Goal: Transaction & Acquisition: Purchase product/service

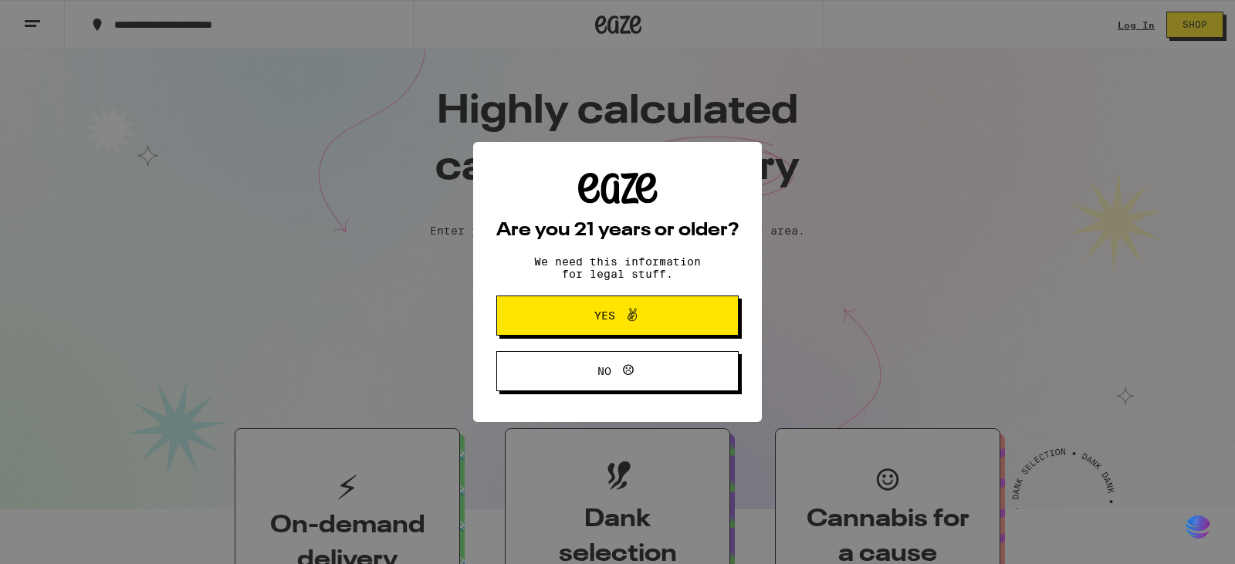
click at [637, 306] on button "Yes" at bounding box center [617, 316] width 242 height 40
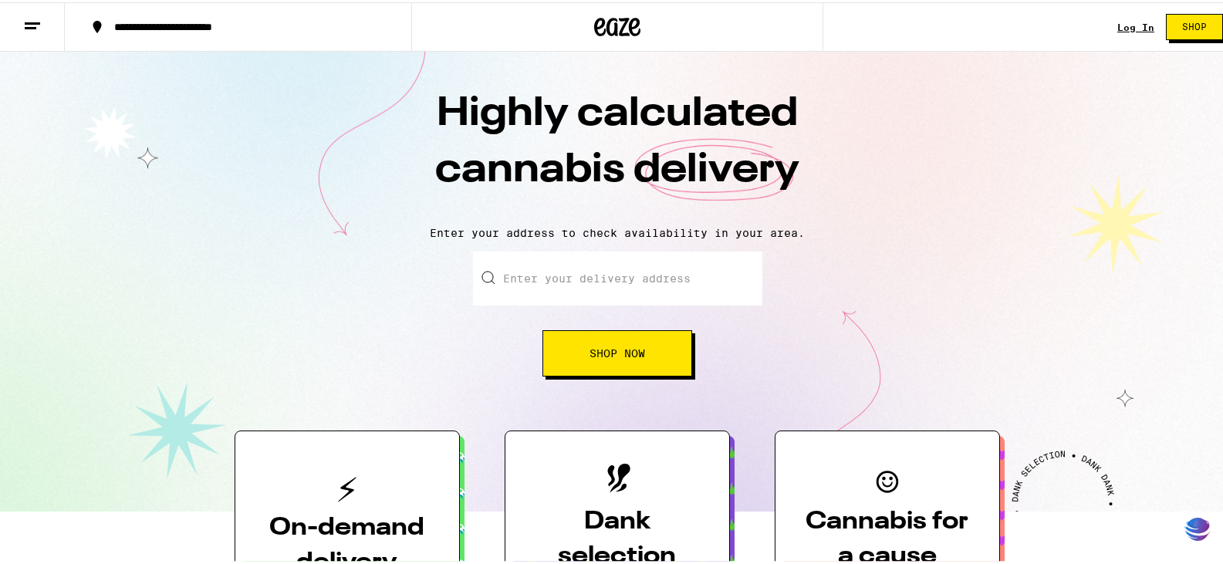
click at [1117, 21] on link "Log In" at bounding box center [1135, 25] width 37 height 10
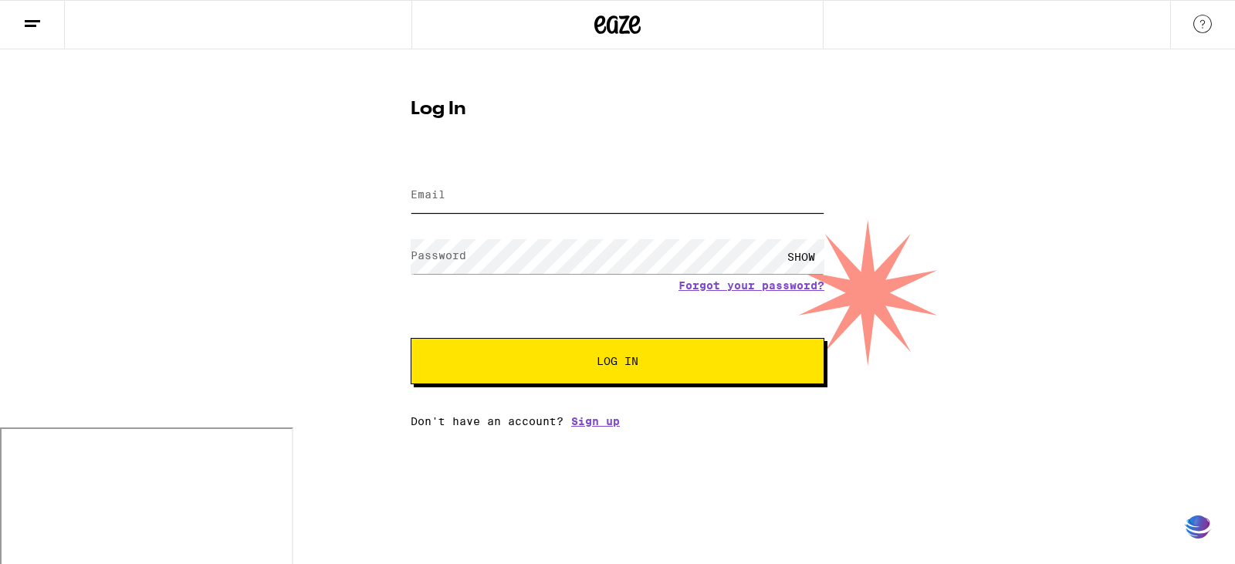
click at [521, 185] on input "Email" at bounding box center [618, 195] width 414 height 35
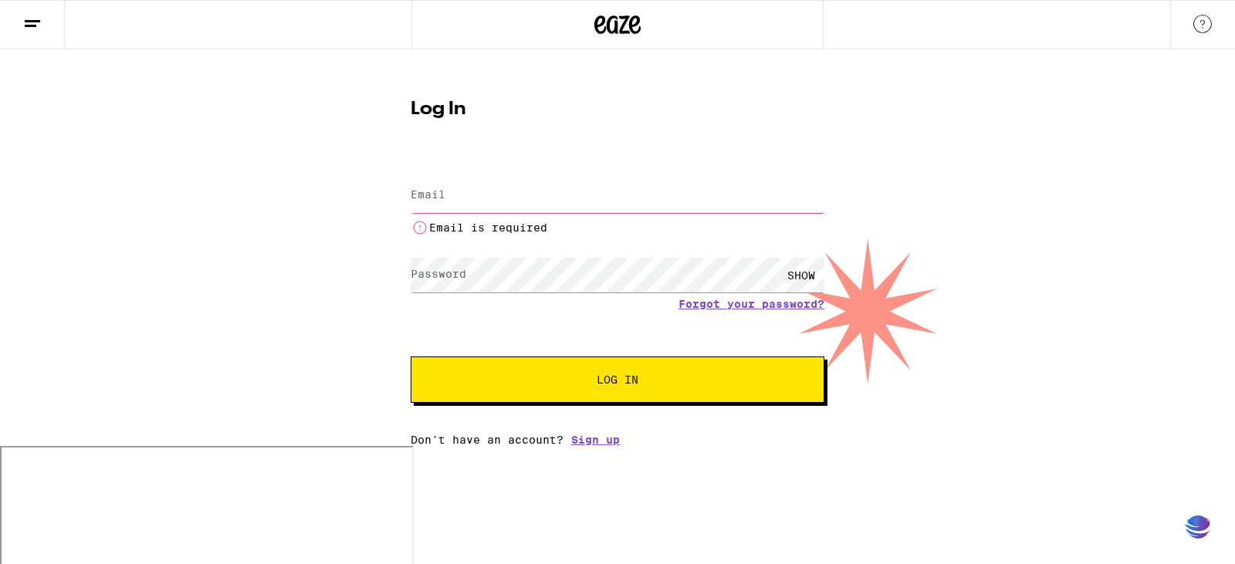
type input "[EMAIL_ADDRESS][DOMAIN_NAME]"
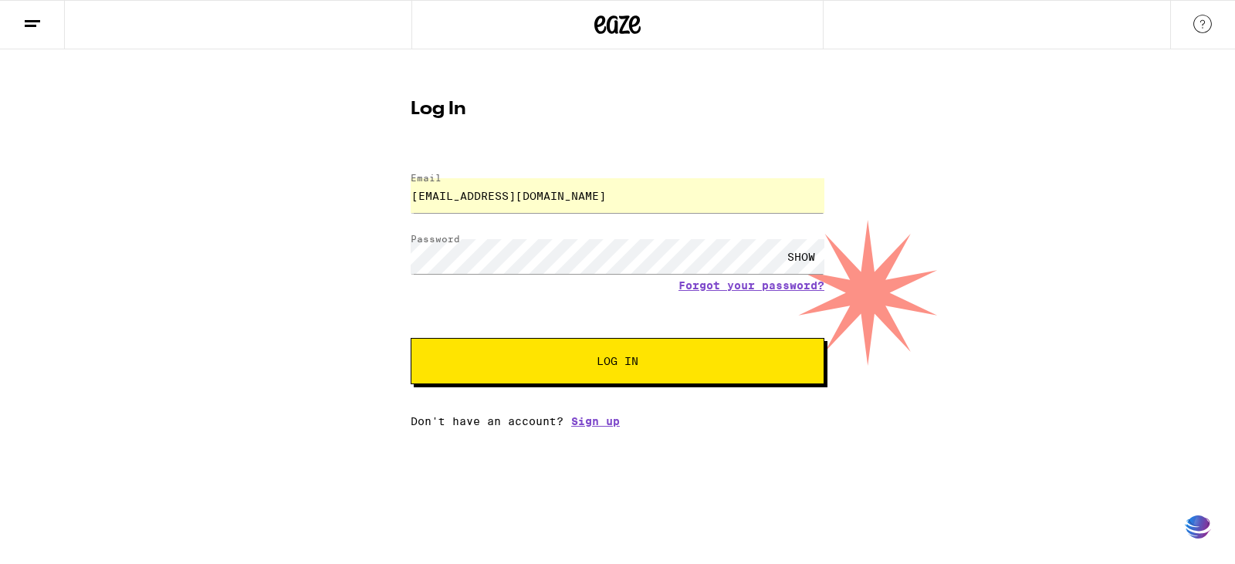
click at [529, 380] on button "Log In" at bounding box center [618, 361] width 414 height 46
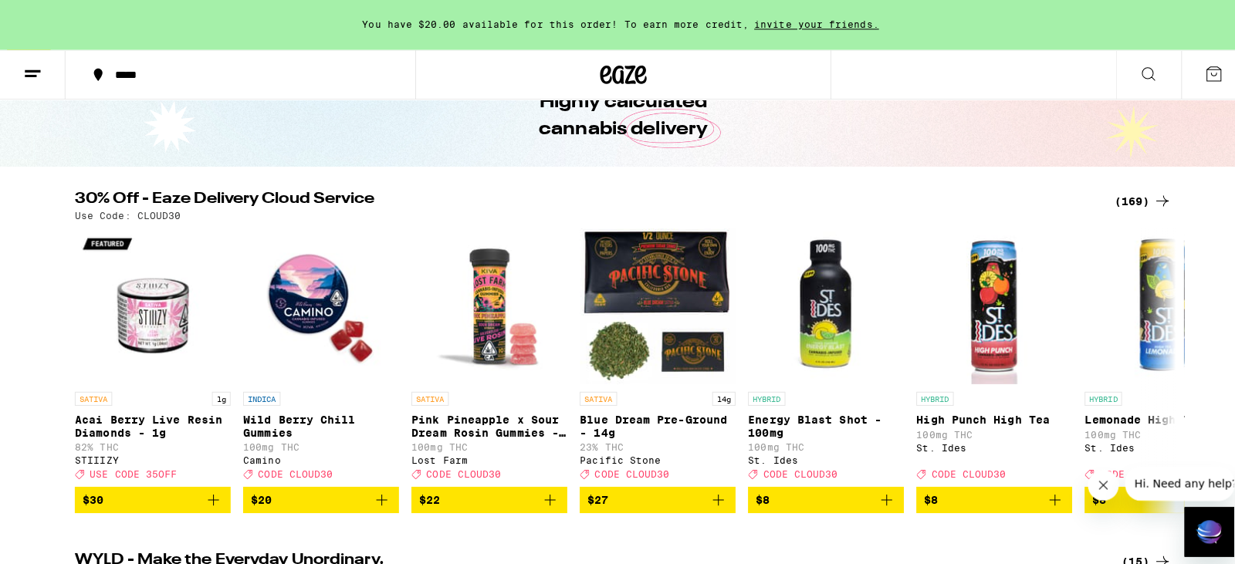
scroll to position [154, 0]
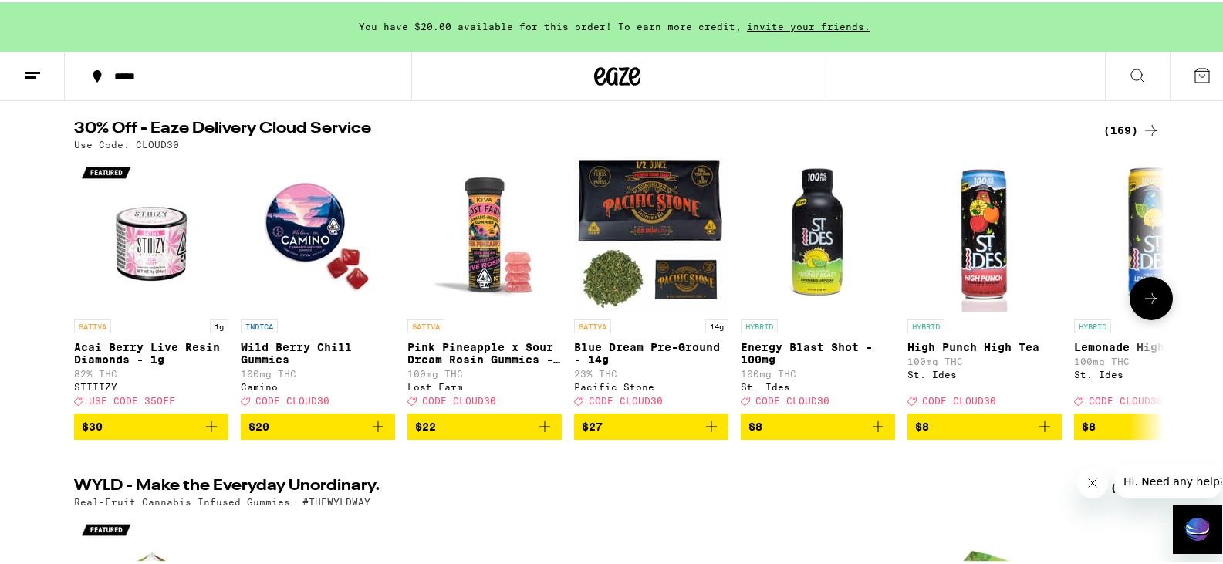
click at [664, 215] on img "Open page for Blue Dream Pre-Ground - 14g from Pacific Stone" at bounding box center [651, 232] width 154 height 154
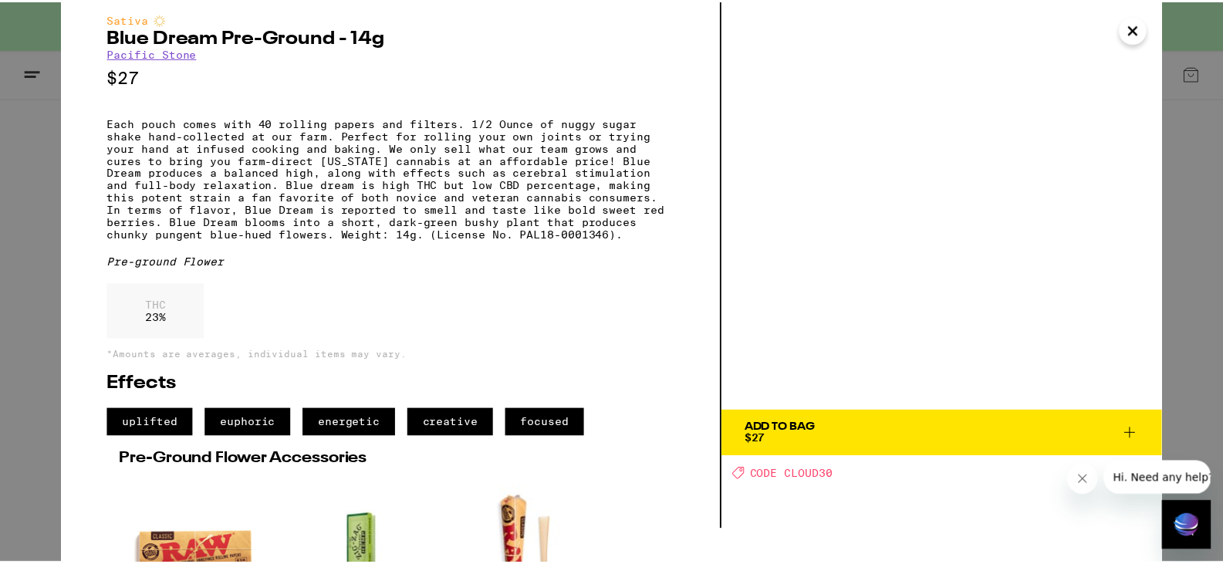
scroll to position [31, 0]
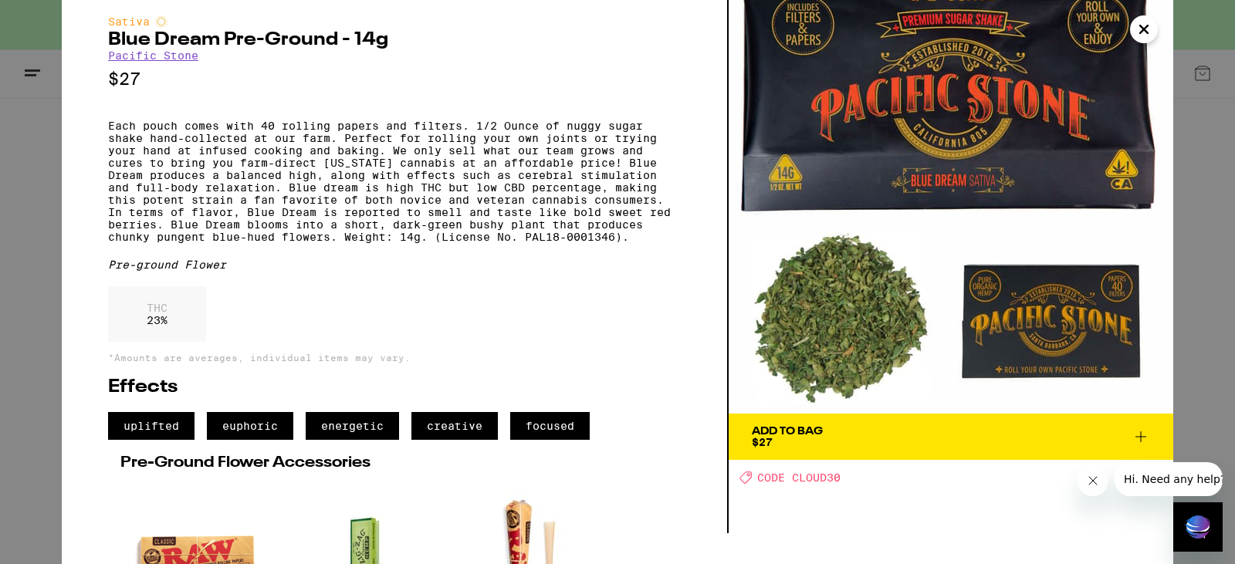
click at [883, 429] on span "Add To Bag $27" at bounding box center [951, 437] width 398 height 22
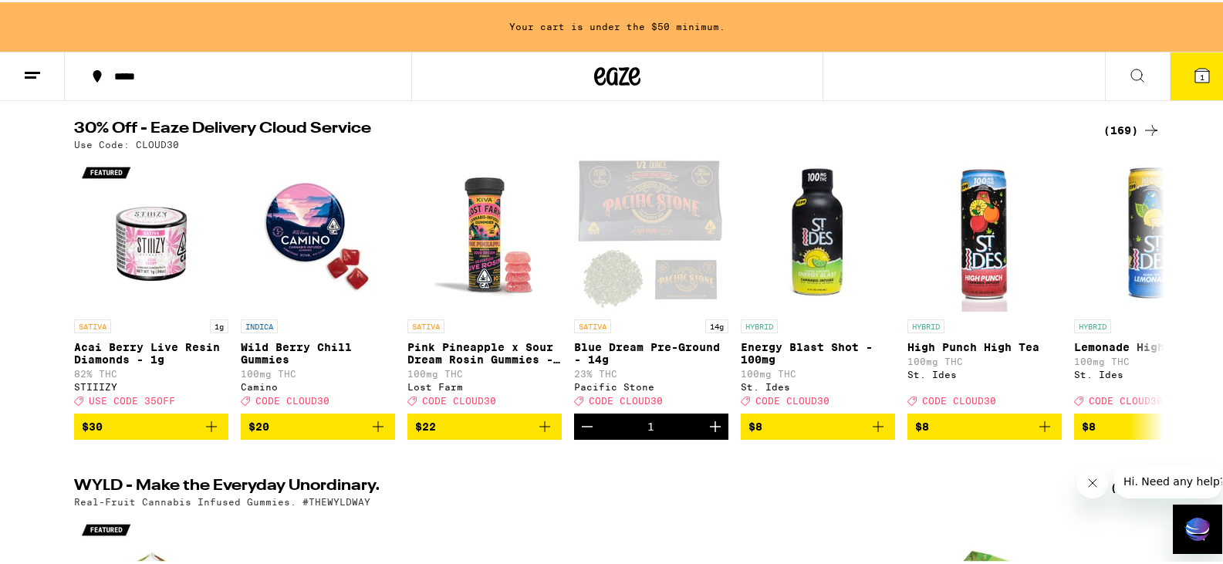
click at [1120, 125] on div "(169)" at bounding box center [1132, 128] width 57 height 19
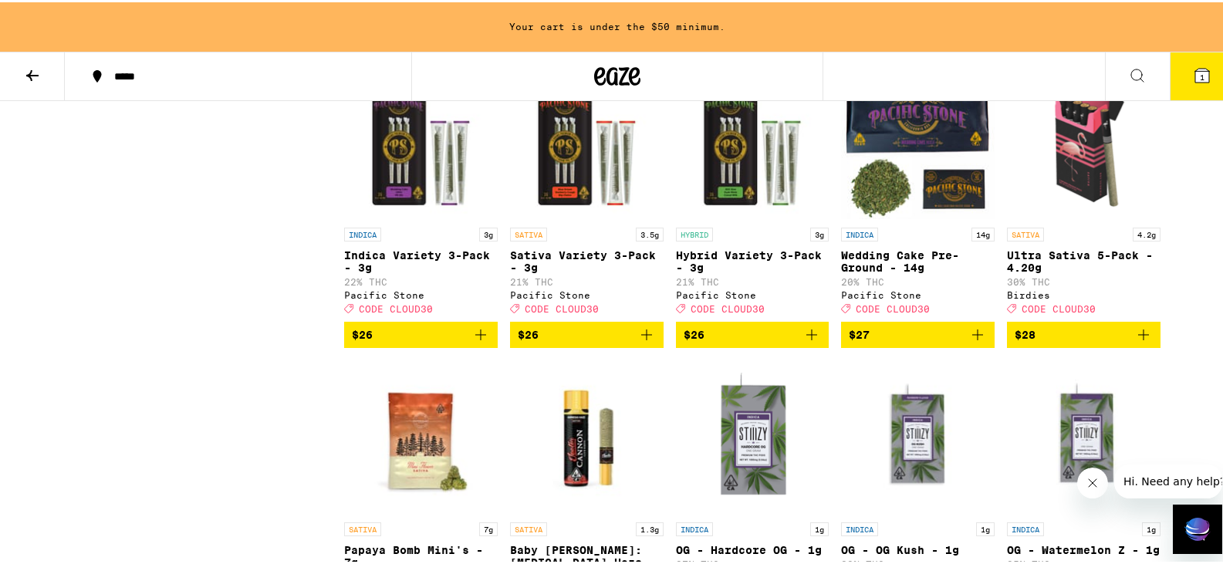
scroll to position [4347, 0]
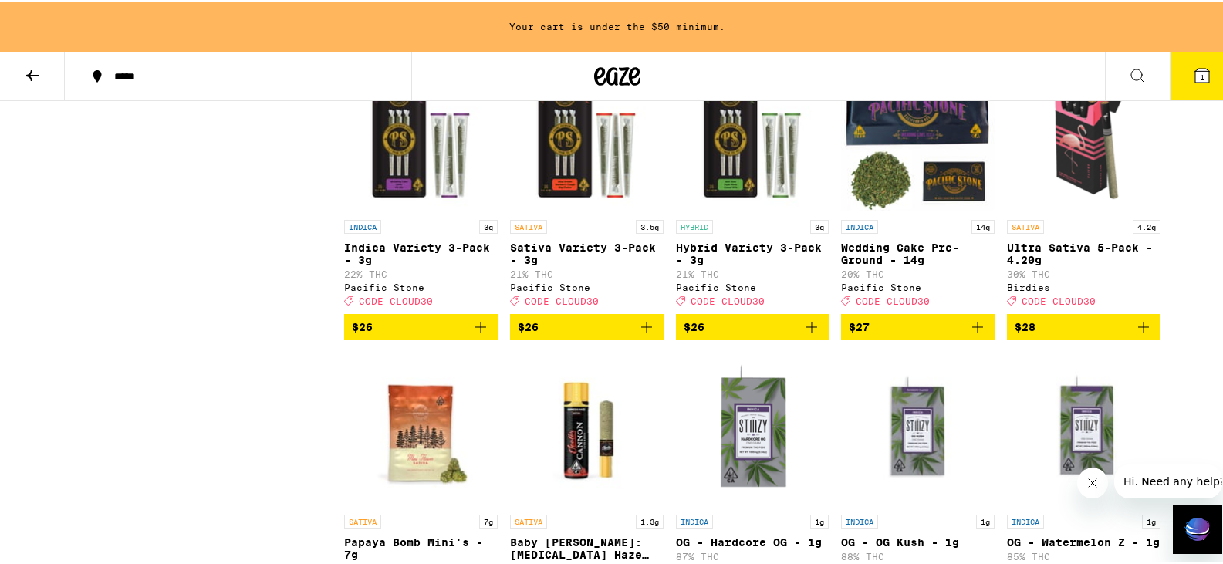
click at [562, 210] on img "Open page for Sativa Variety 3-Pack - 3g from Pacific Stone" at bounding box center [587, 133] width 154 height 154
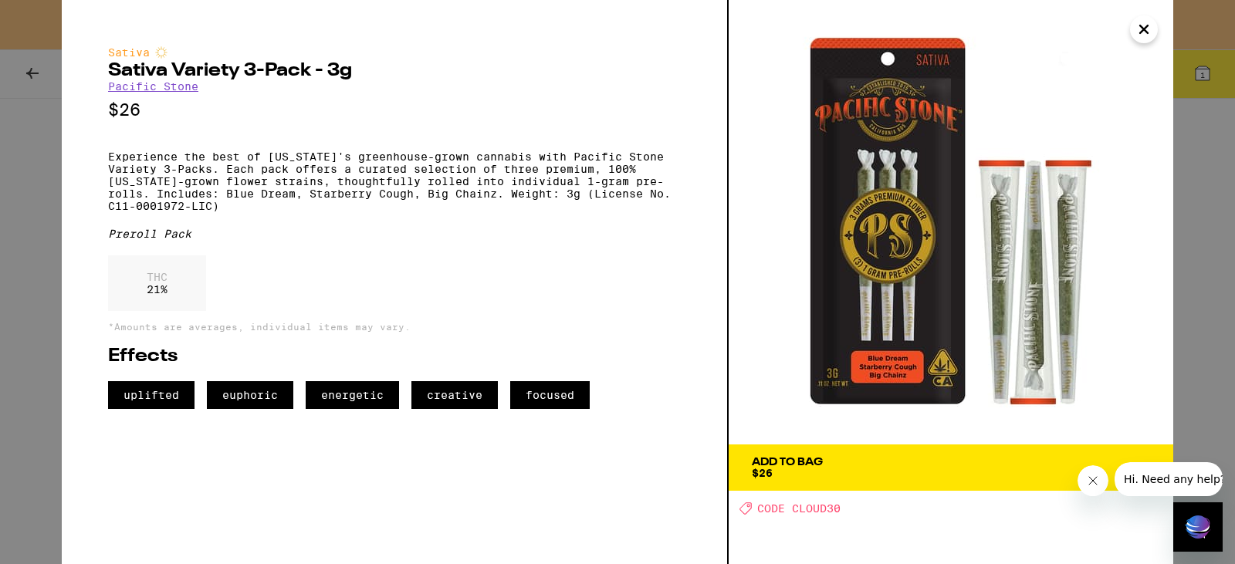
click at [822, 457] on div "Add To Bag" at bounding box center [787, 462] width 71 height 11
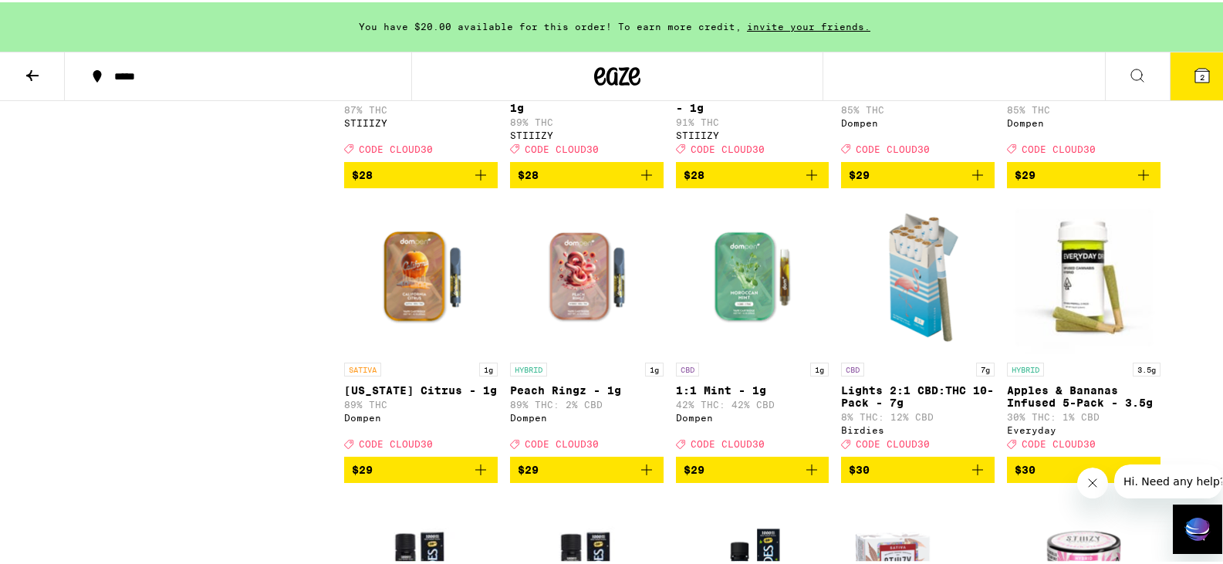
scroll to position [5427, 0]
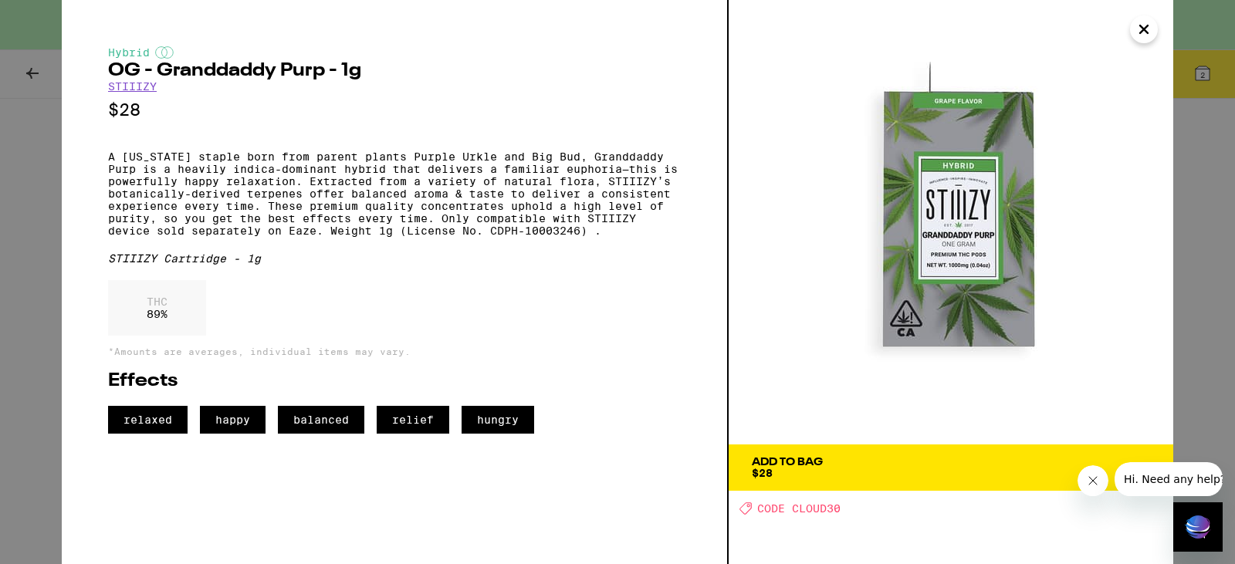
click at [1133, 24] on button "Close" at bounding box center [1144, 29] width 28 height 28
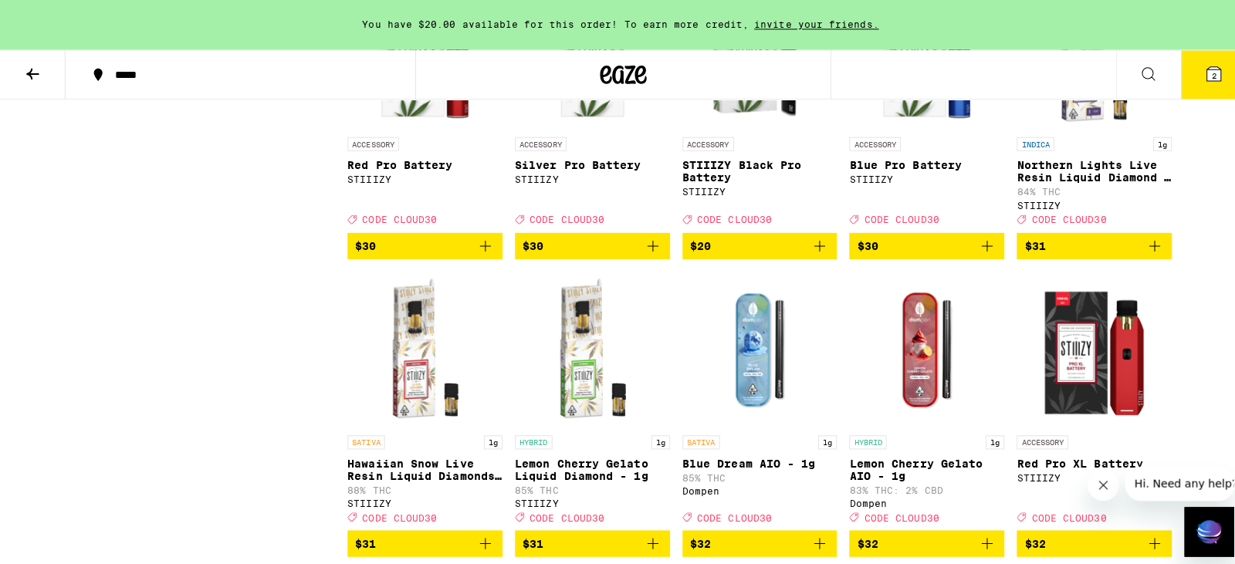
scroll to position [6199, 0]
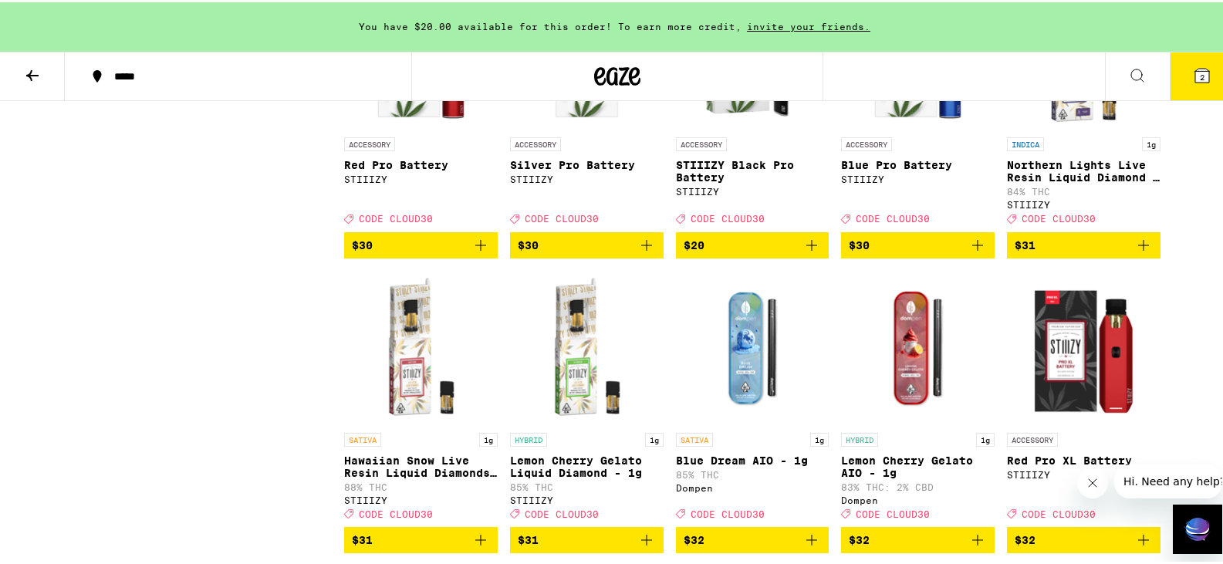
click at [901, 127] on img "Open page for Blue Pro Battery from STIIIZY" at bounding box center [918, 50] width 154 height 154
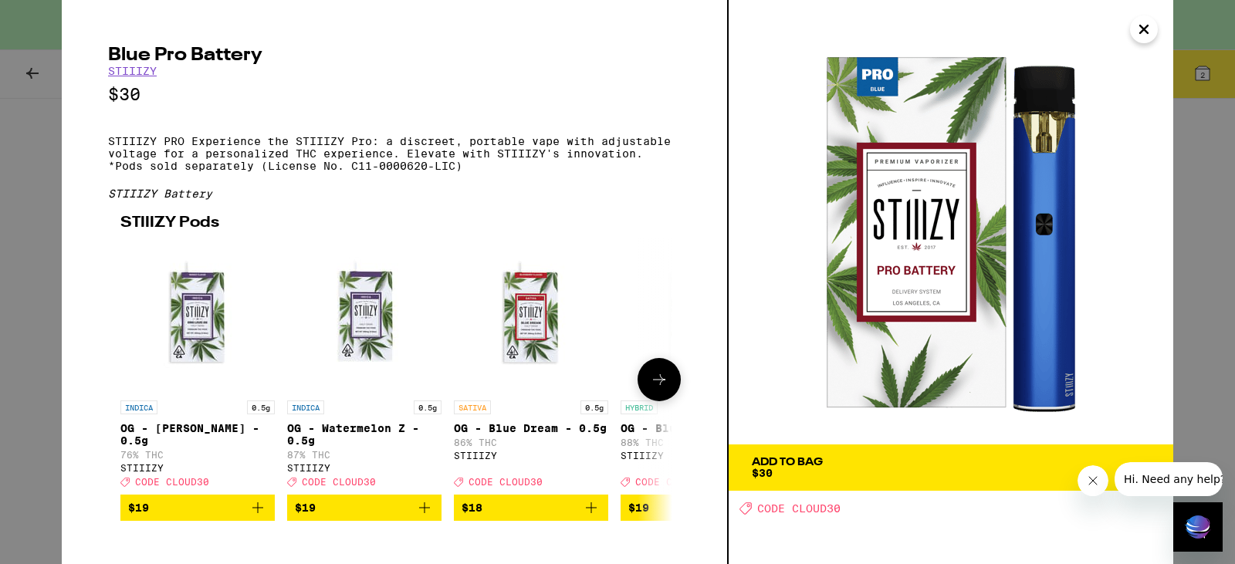
click at [657, 387] on icon at bounding box center [659, 379] width 19 height 19
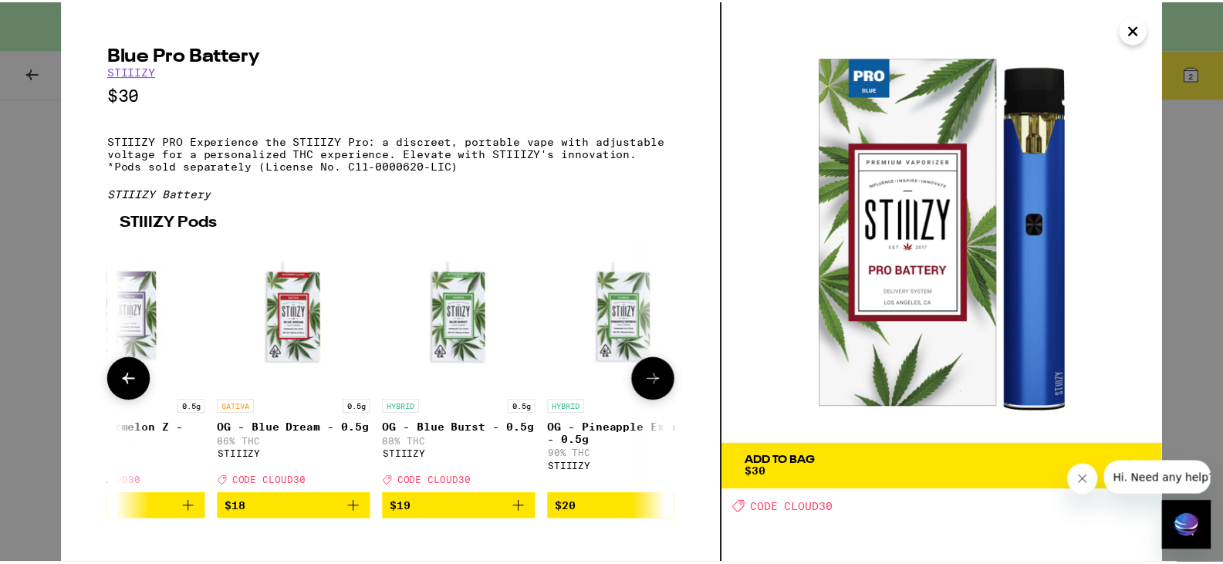
scroll to position [0, 380]
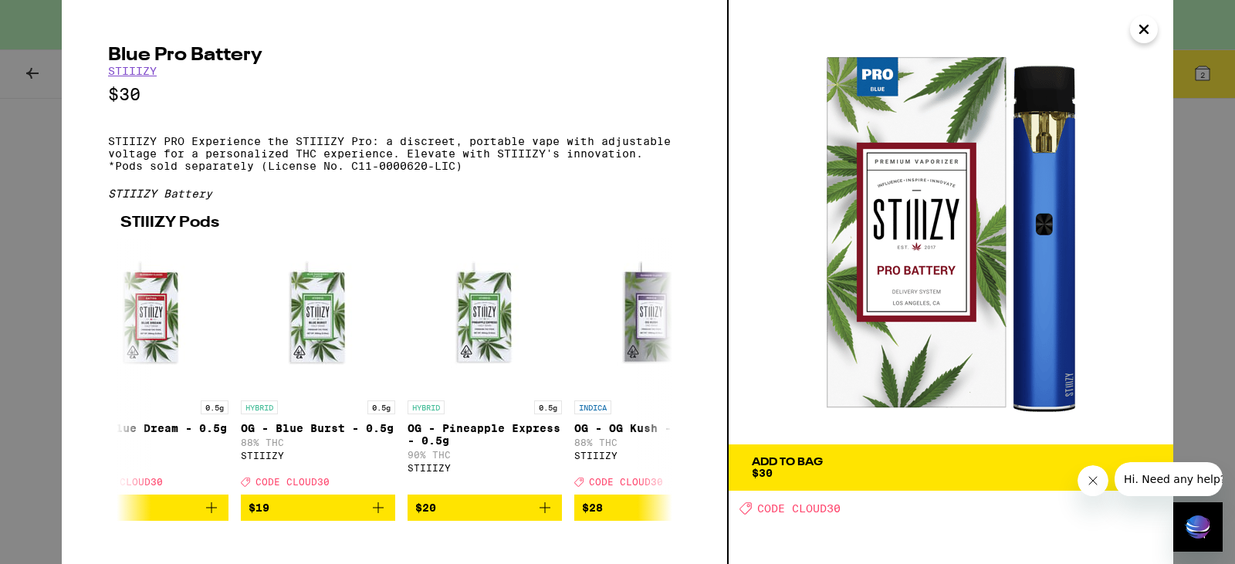
click at [853, 451] on button "Add To Bag $30" at bounding box center [950, 467] width 444 height 46
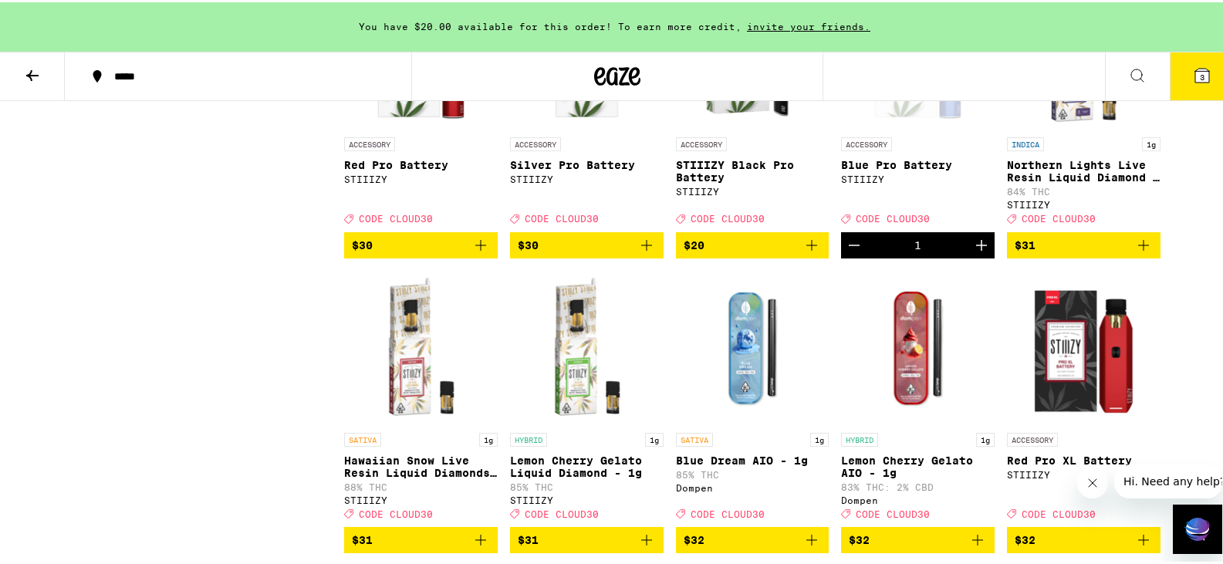
click at [411, 127] on img "Open page for Red Pro Battery from STIIIZY" at bounding box center [421, 50] width 154 height 154
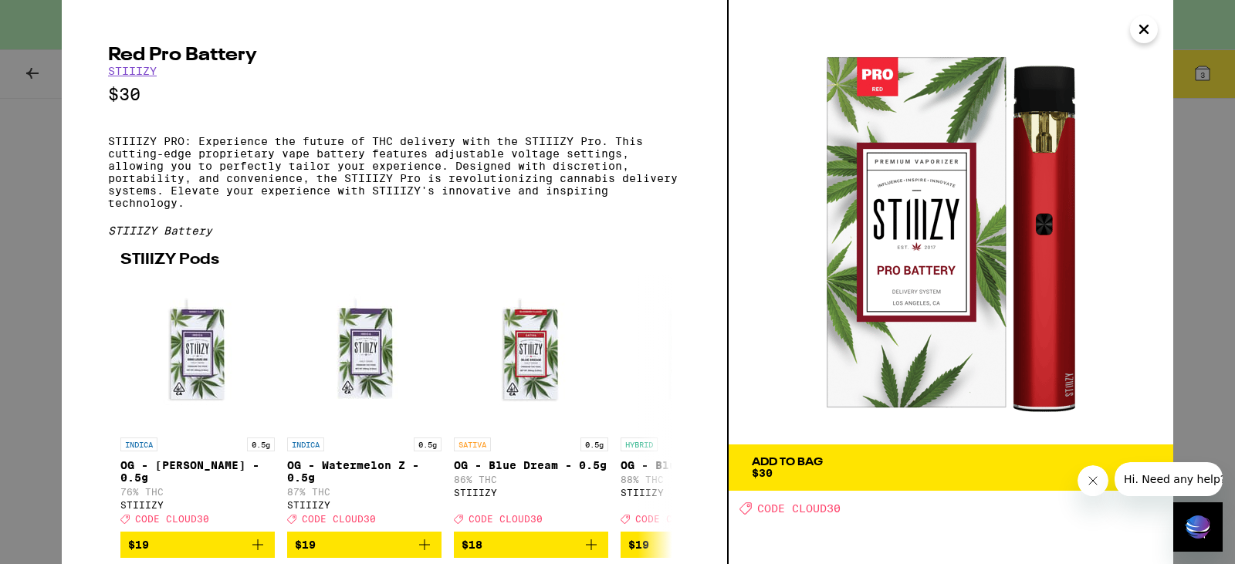
click at [1150, 29] on icon "Close" at bounding box center [1143, 29] width 19 height 23
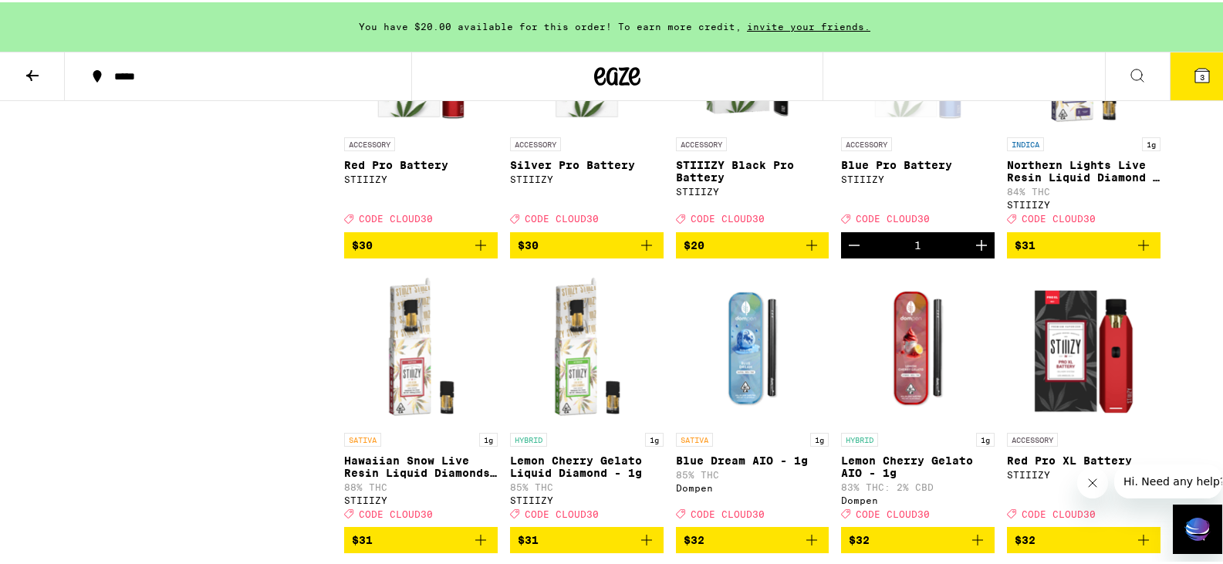
click at [748, 127] on img "Open page for STIIIZY Black Pro Battery from STIIIZY" at bounding box center [753, 50] width 154 height 154
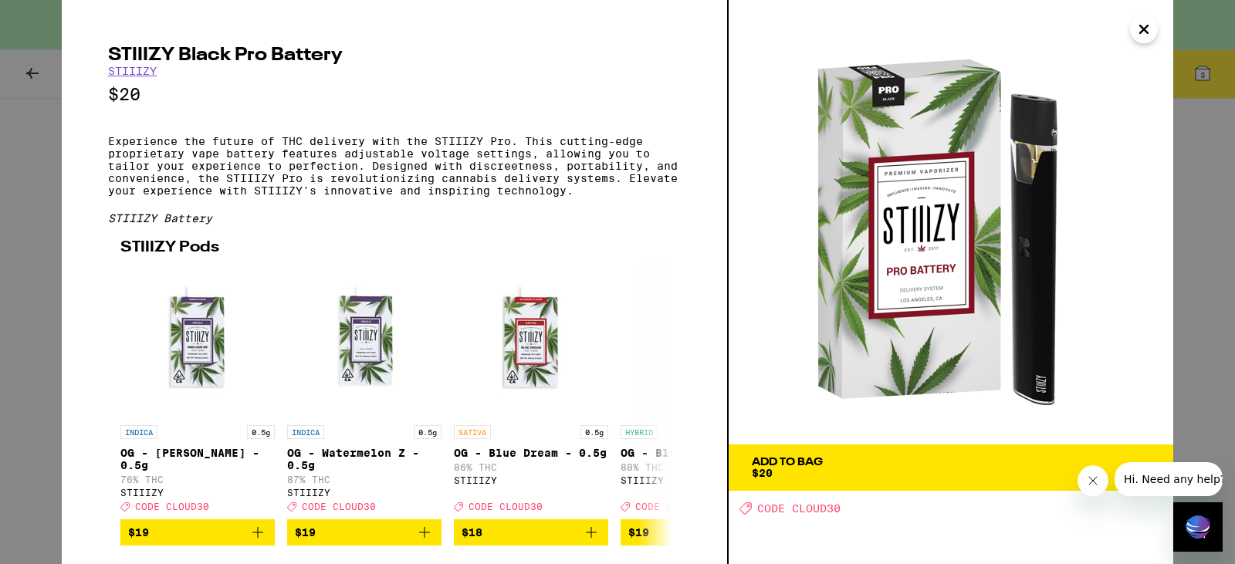
click at [1148, 23] on icon "Close" at bounding box center [1143, 29] width 19 height 23
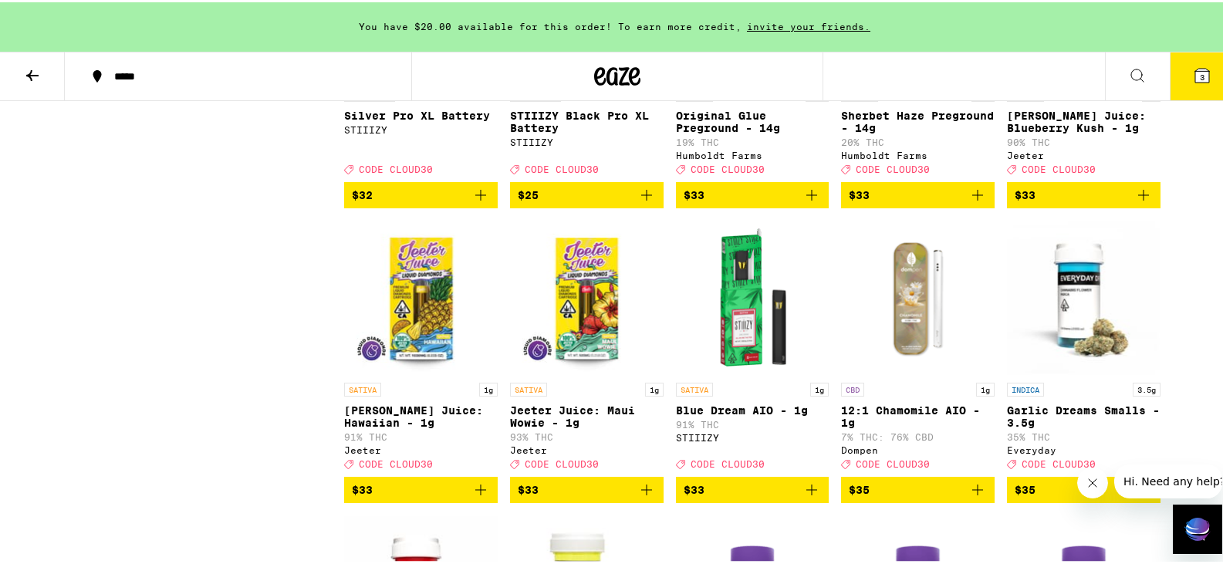
scroll to position [6843, 0]
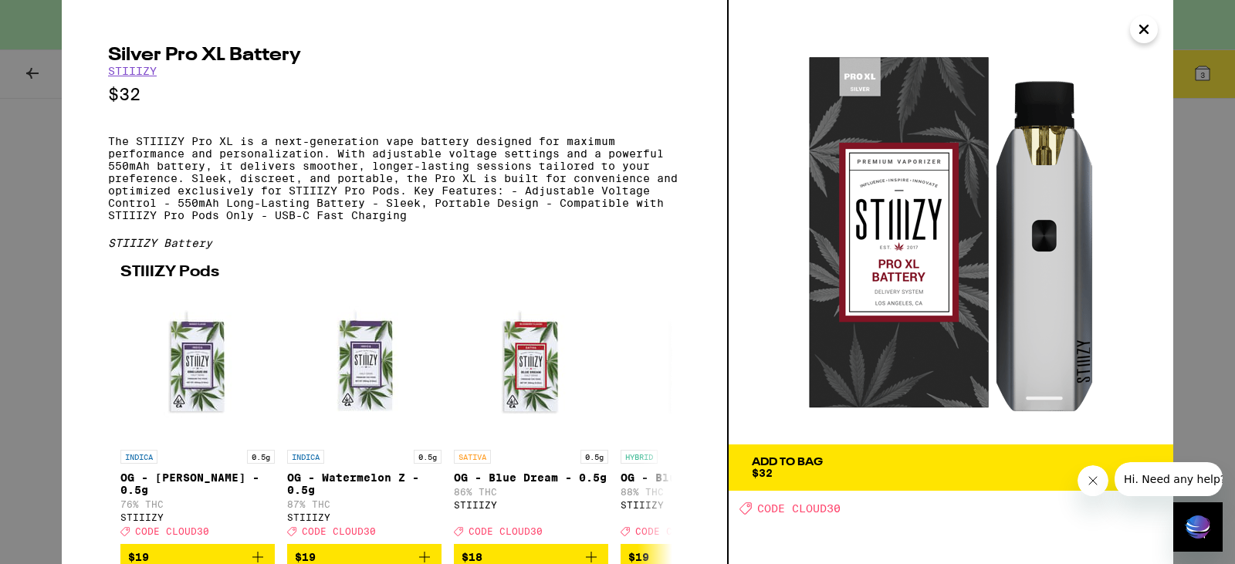
click at [840, 460] on span "Add To Bag $32" at bounding box center [951, 468] width 398 height 22
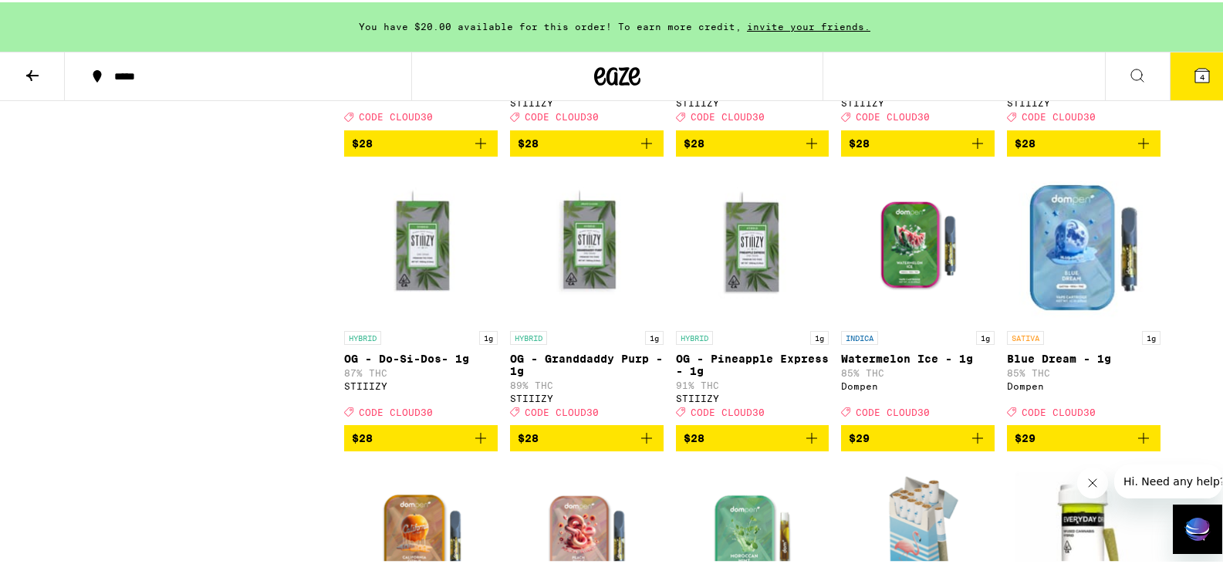
scroll to position [5041, 0]
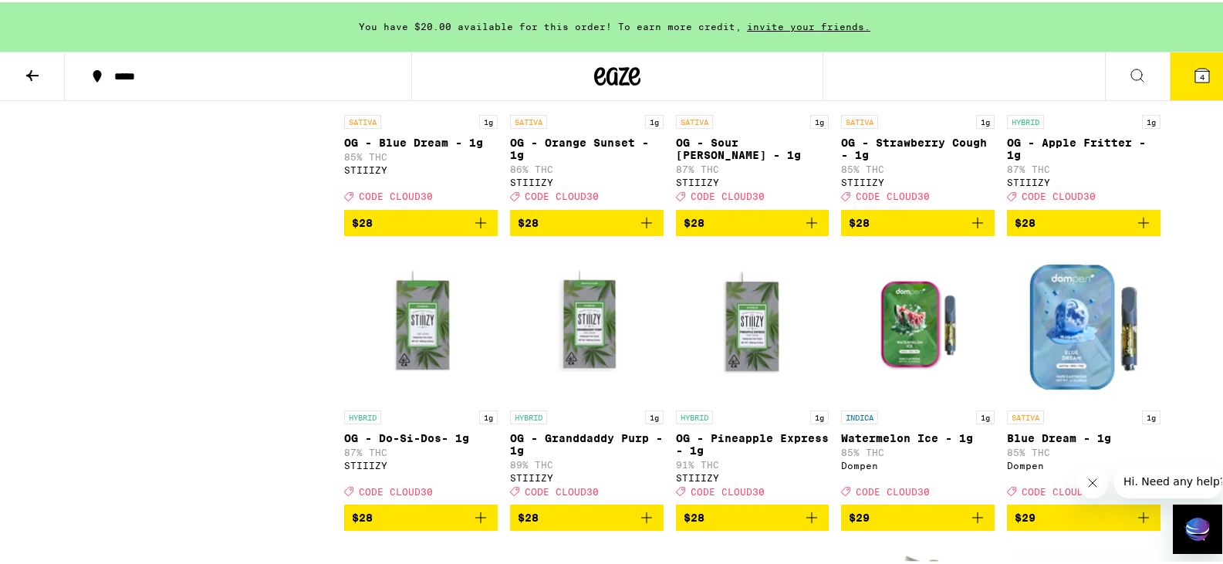
click at [539, 230] on span "$28" at bounding box center [587, 220] width 138 height 19
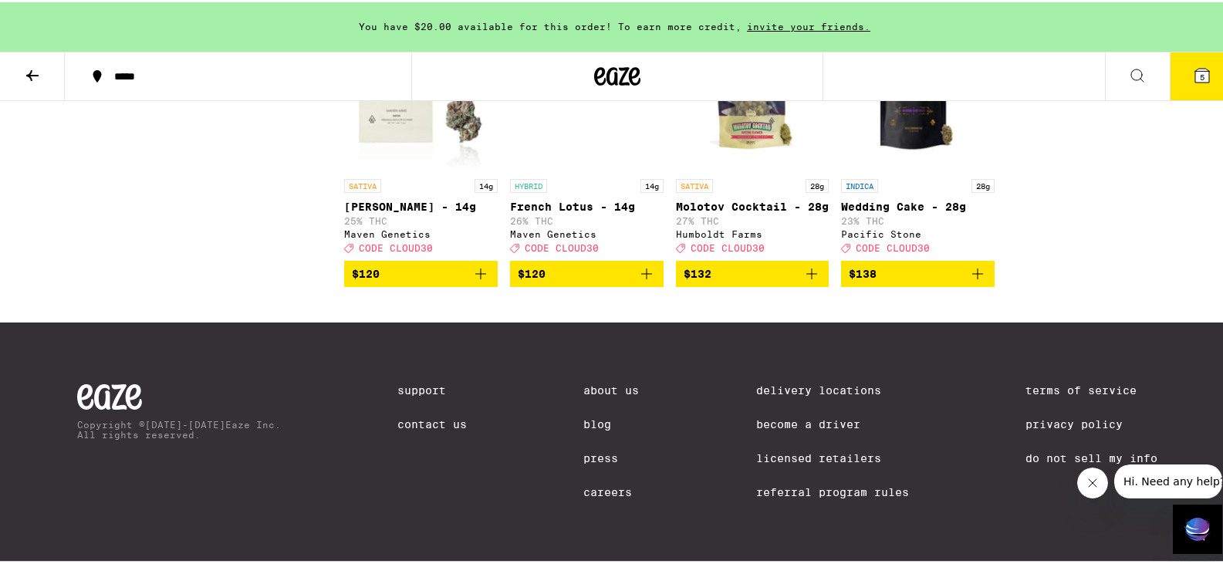
scroll to position [9955, 0]
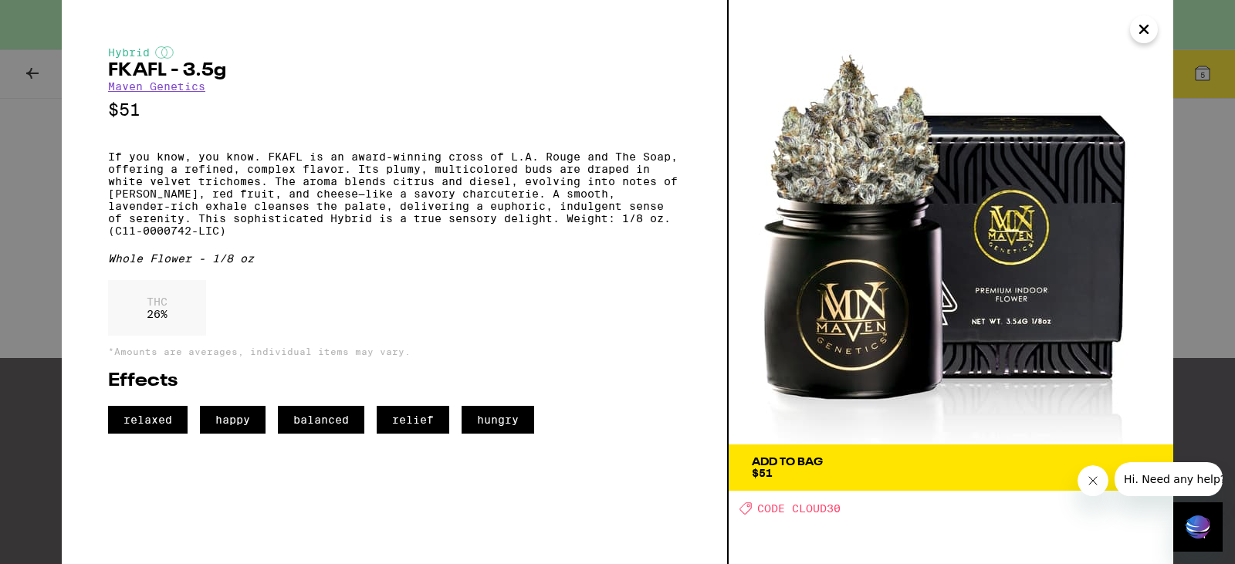
click at [1149, 29] on icon "Close" at bounding box center [1143, 29] width 19 height 23
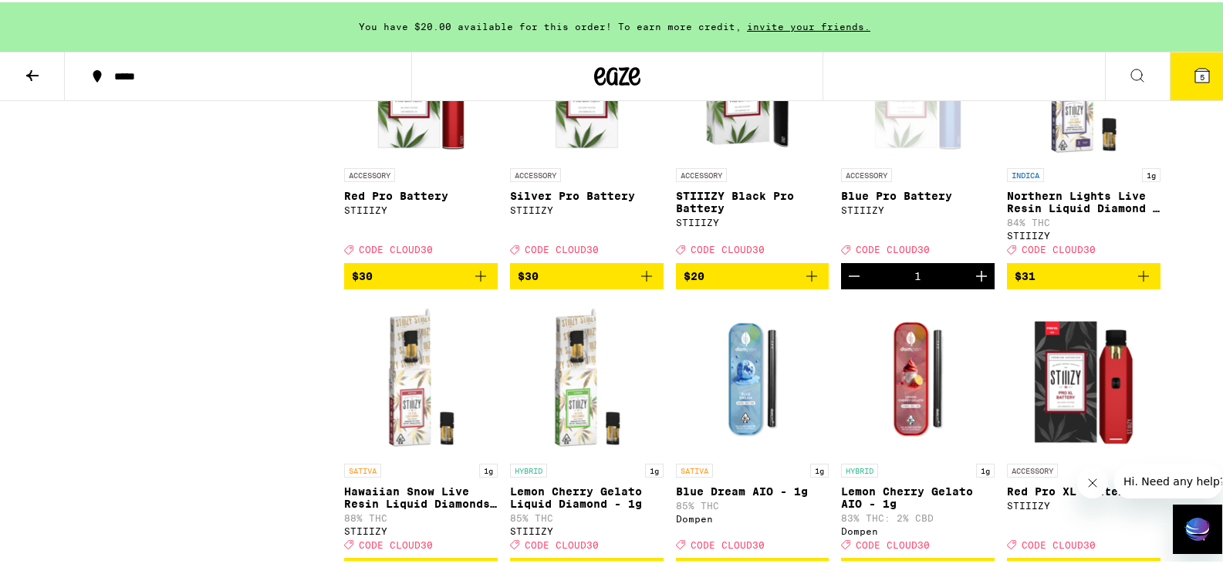
scroll to position [5967, 0]
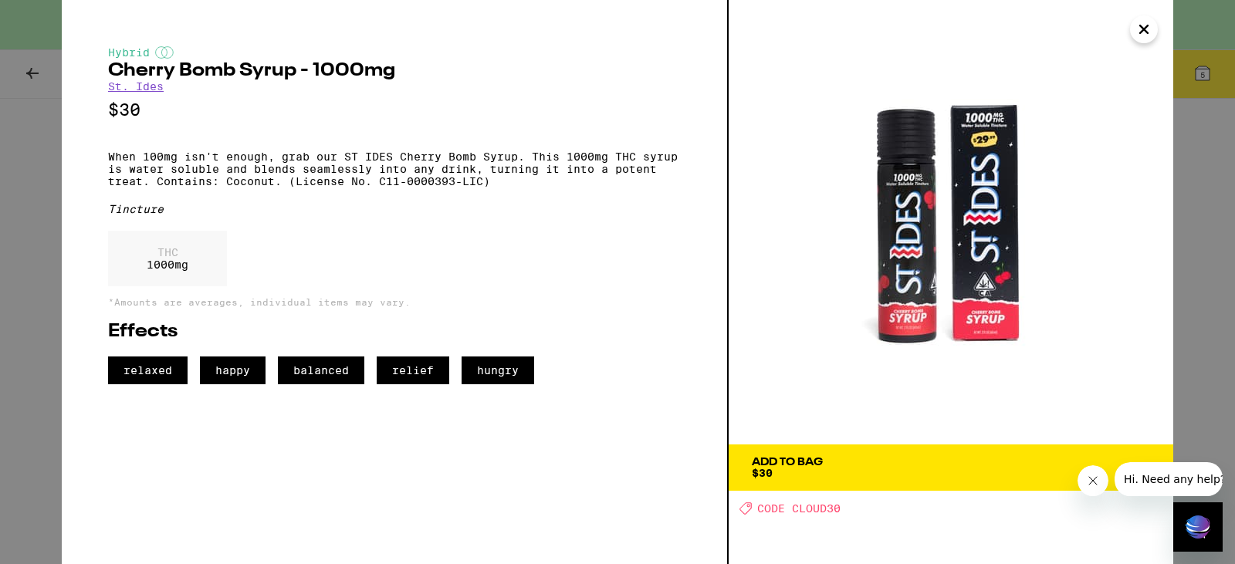
click at [1141, 24] on icon "Close" at bounding box center [1143, 29] width 19 height 23
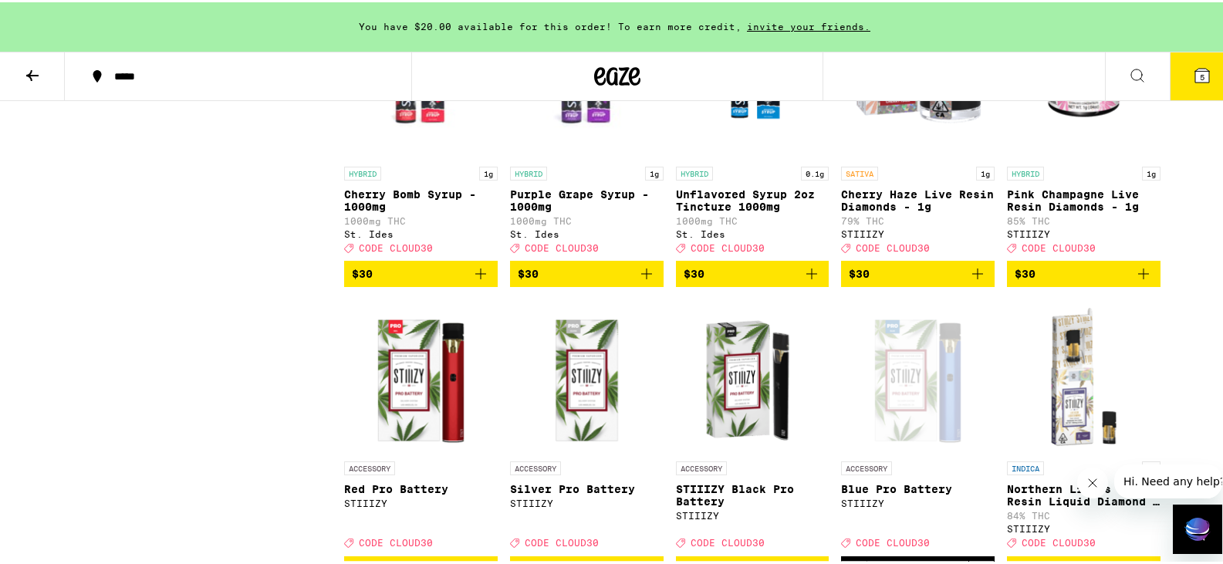
scroll to position [5890, 0]
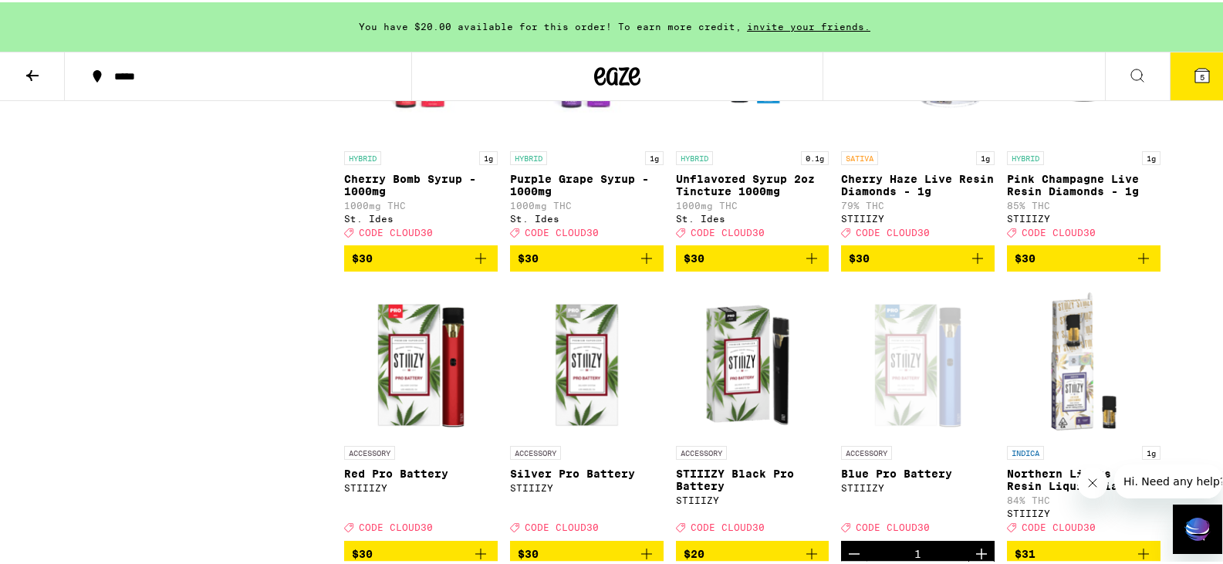
click at [1080, 141] on img "Open page for Pink Champagne Live Resin Diamonds - 1g from STIIIZY" at bounding box center [1084, 64] width 154 height 154
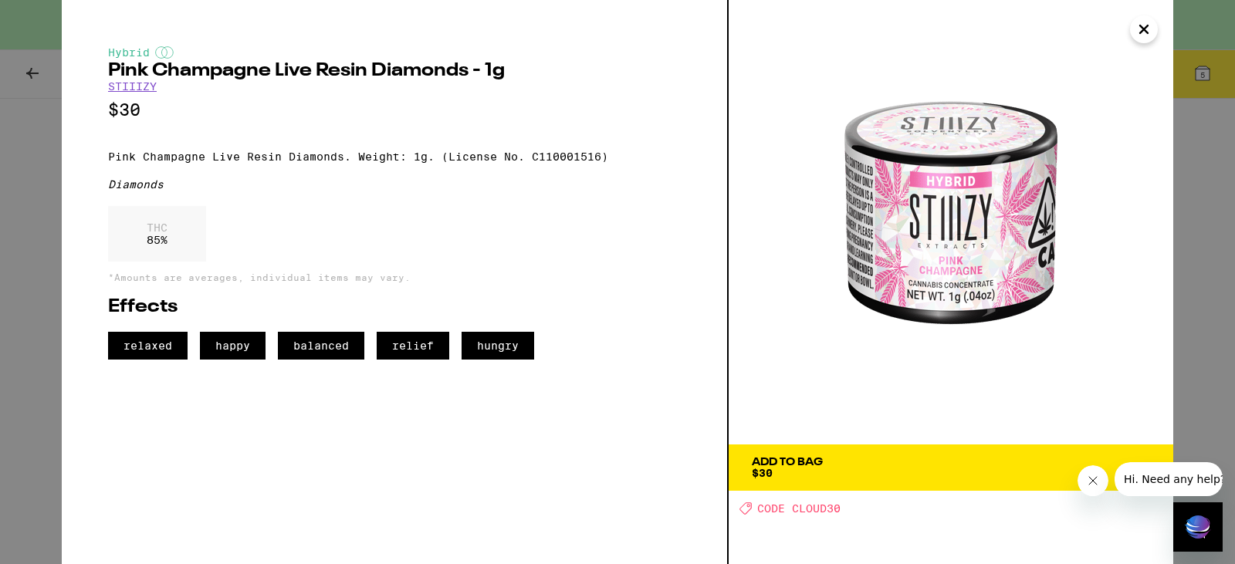
click at [34, 64] on div "Hybrid Pink Champagne Live Resin Diamonds - 1g STIIIZY $30 Pink Champagne Live …" at bounding box center [617, 282] width 1235 height 564
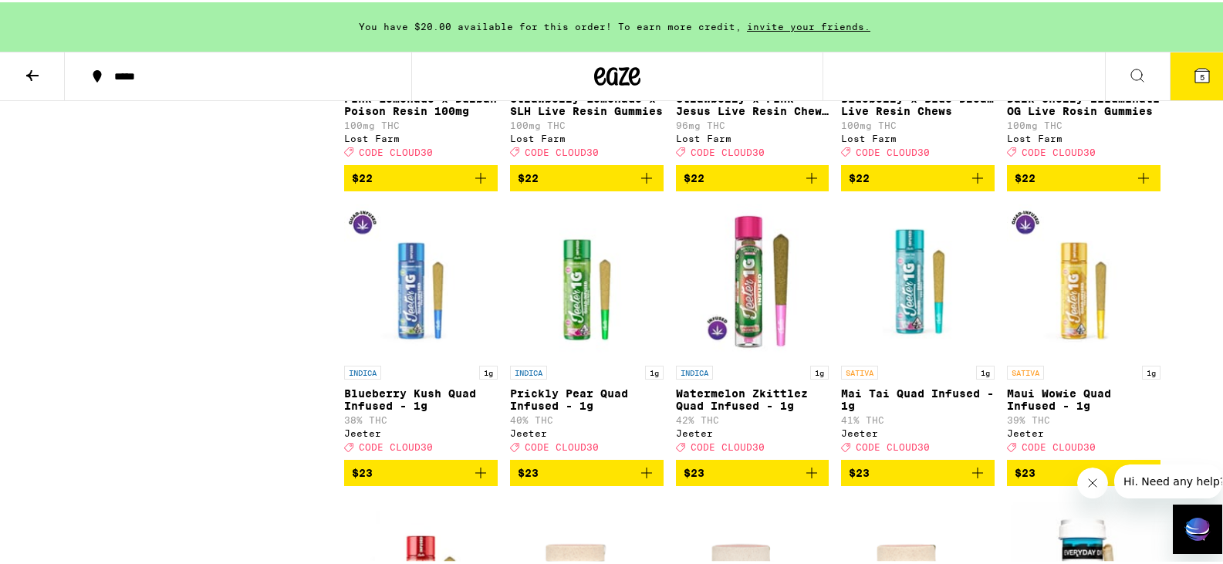
scroll to position [3267, 0]
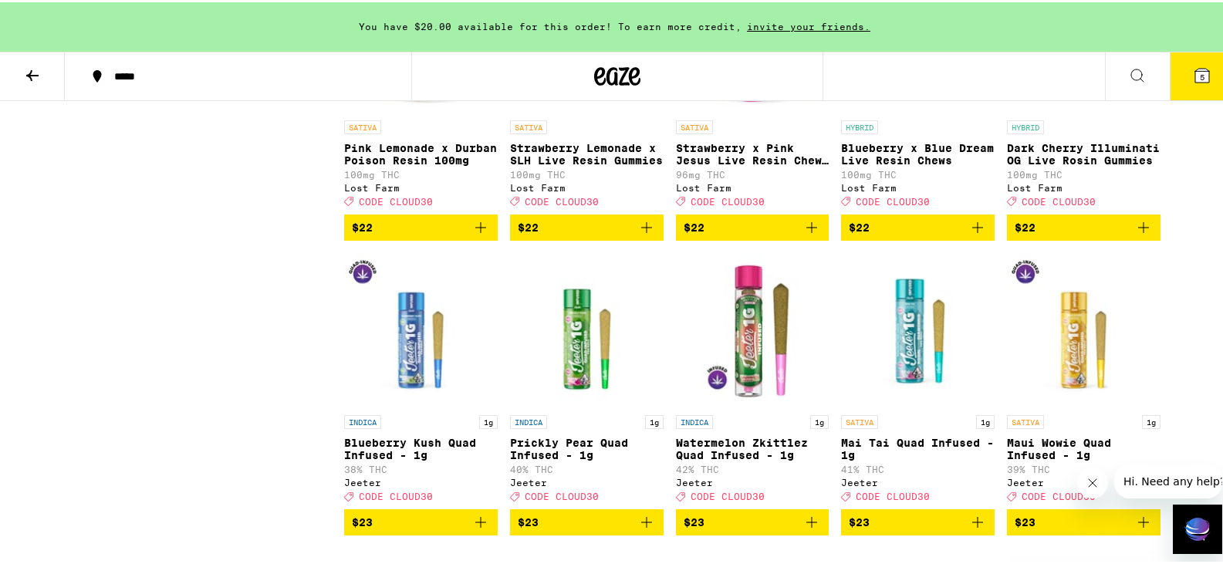
drag, startPoint x: 867, startPoint y: 186, endPoint x: 1174, endPoint y: 212, distance: 307.5
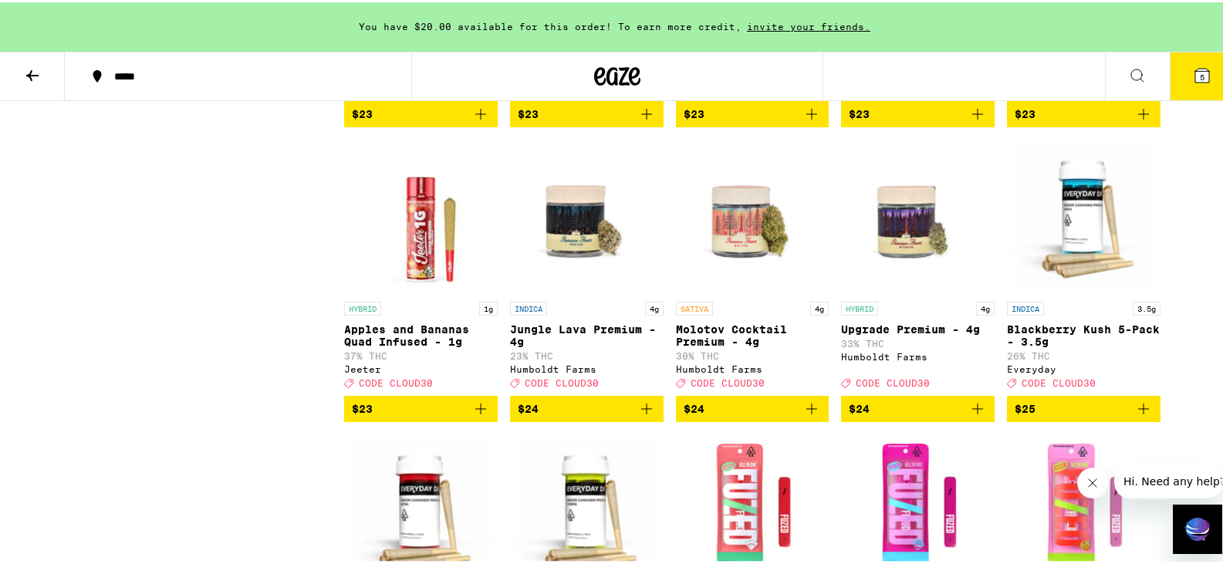
scroll to position [3807, 0]
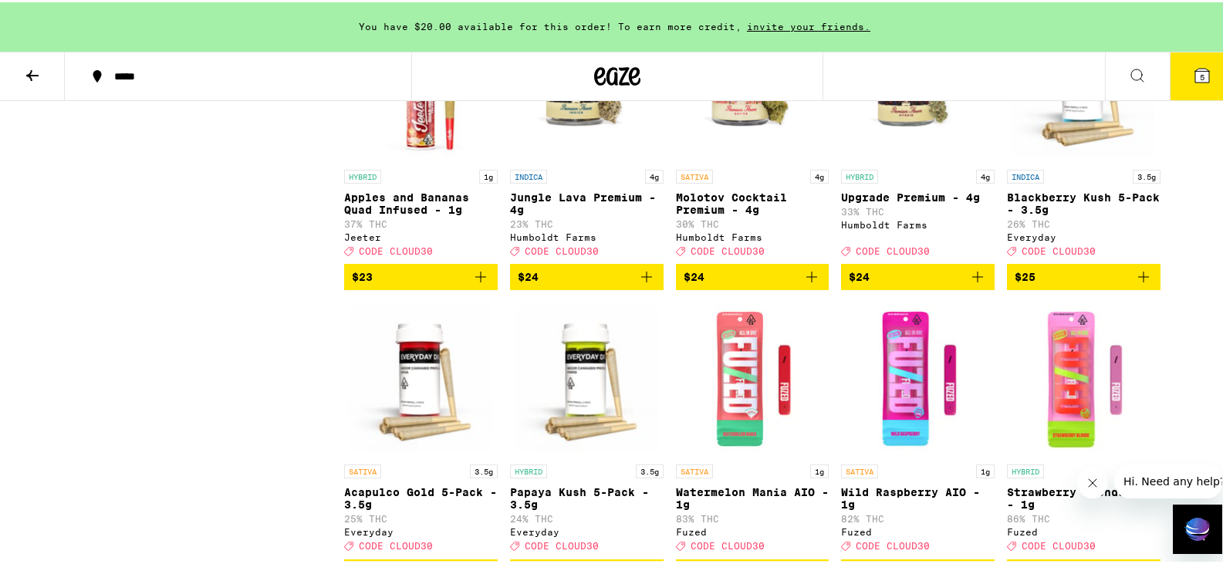
click at [708, 254] on div "SATIVA 4g Molotov Cocktail Premium - 4g 30% THC Humboldt Farms Deal Created wit…" at bounding box center [753, 210] width 154 height 86
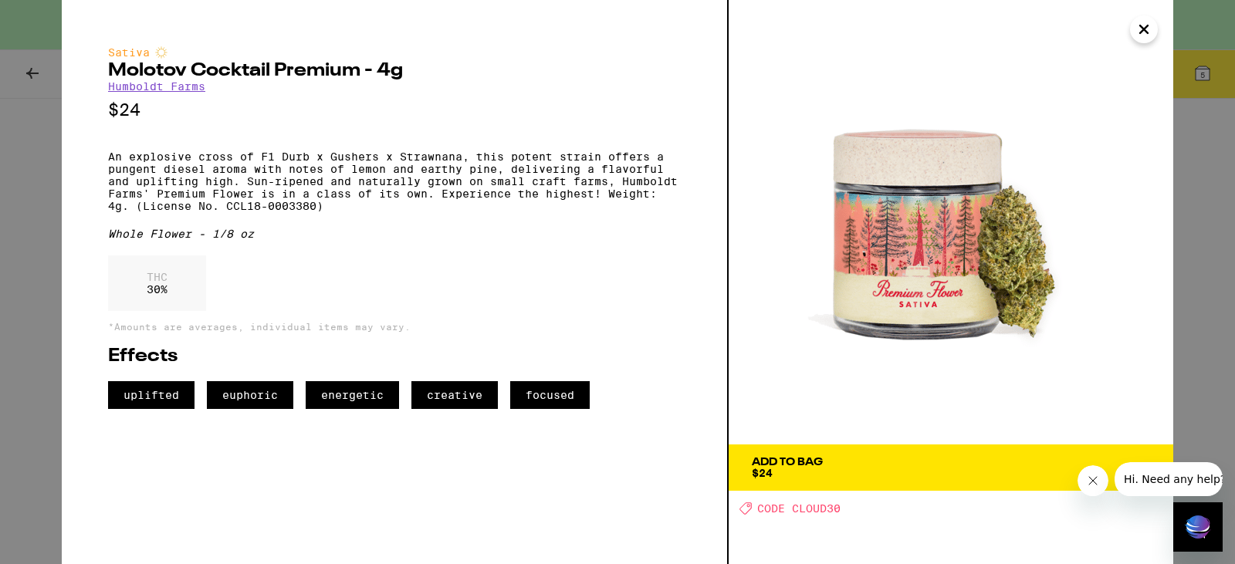
click at [928, 472] on span "Add To Bag $24" at bounding box center [951, 468] width 398 height 22
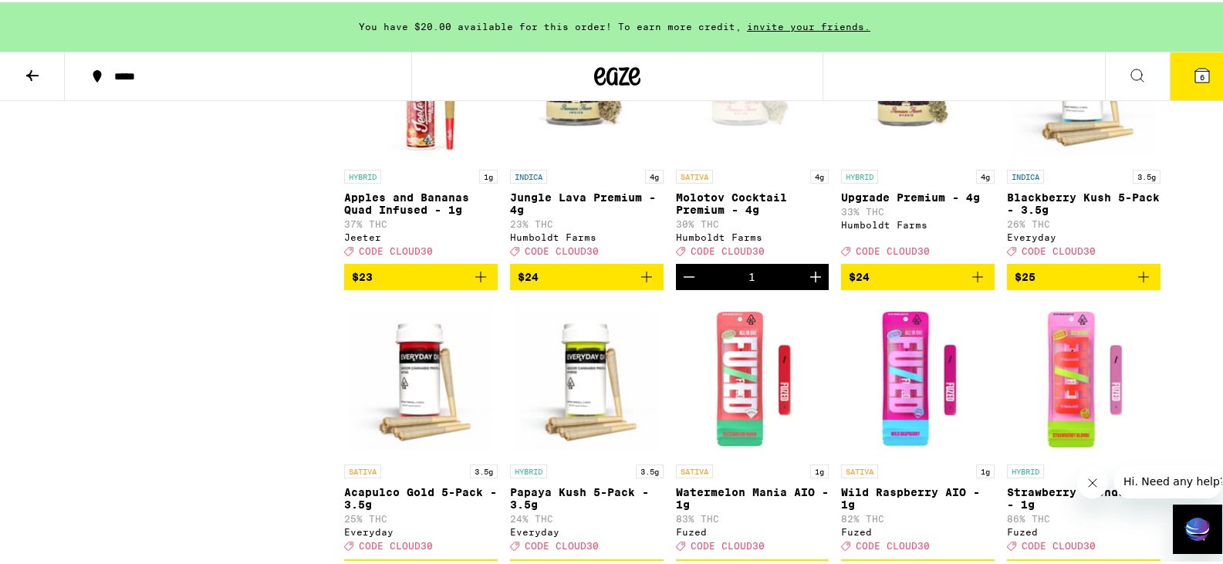
click at [938, 181] on div "HYBRID 4g" at bounding box center [918, 174] width 154 height 14
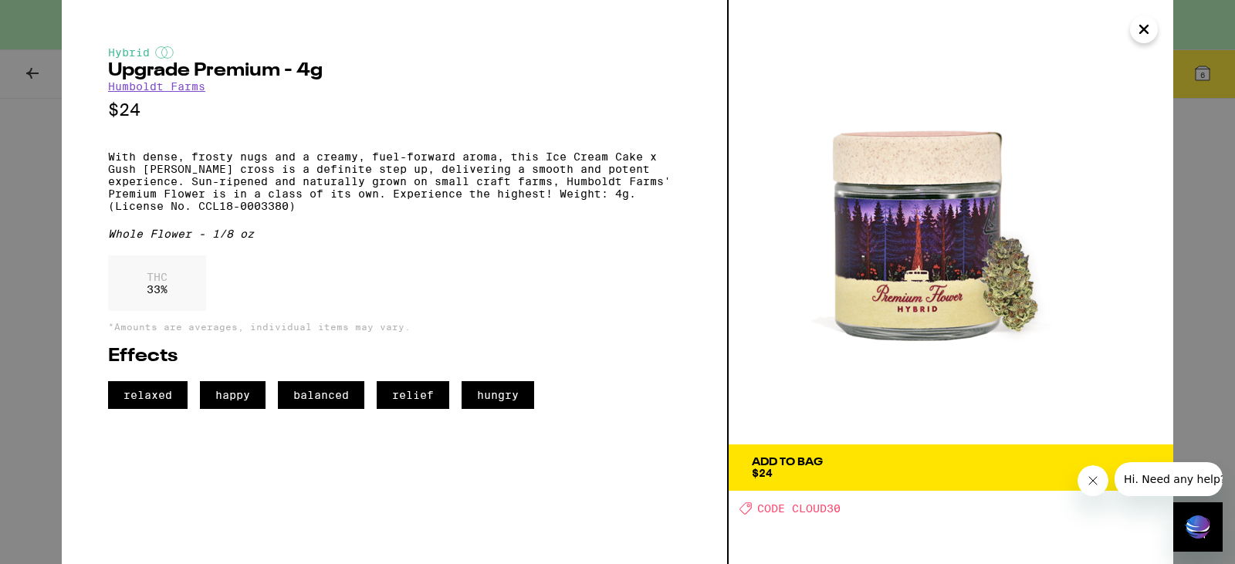
click at [893, 461] on span "Add To Bag $24" at bounding box center [951, 468] width 398 height 22
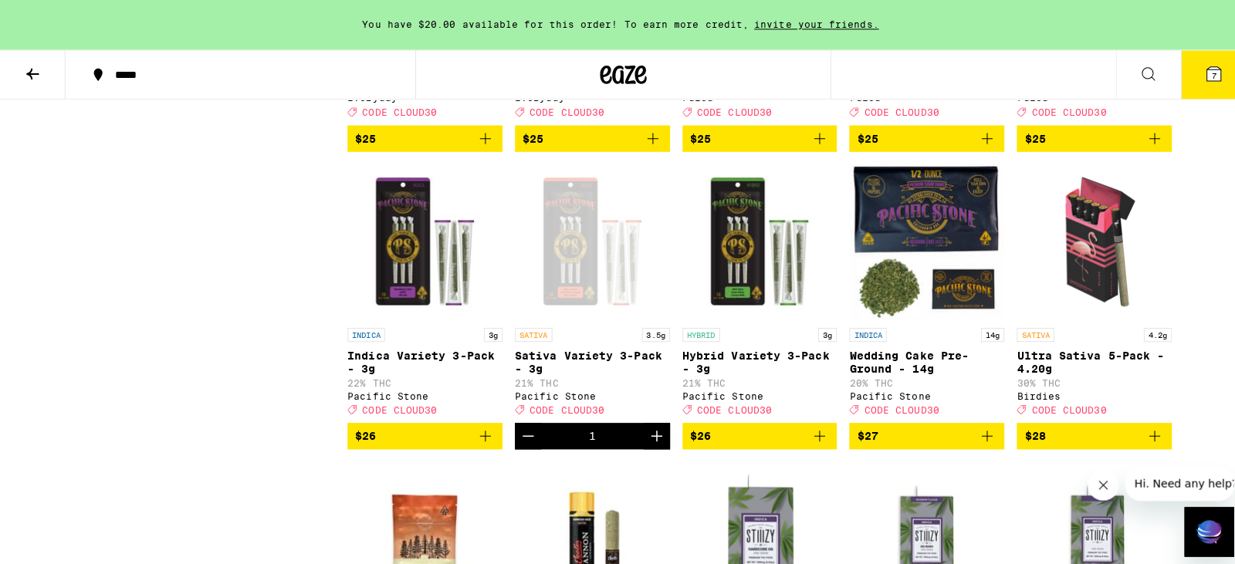
scroll to position [4193, 0]
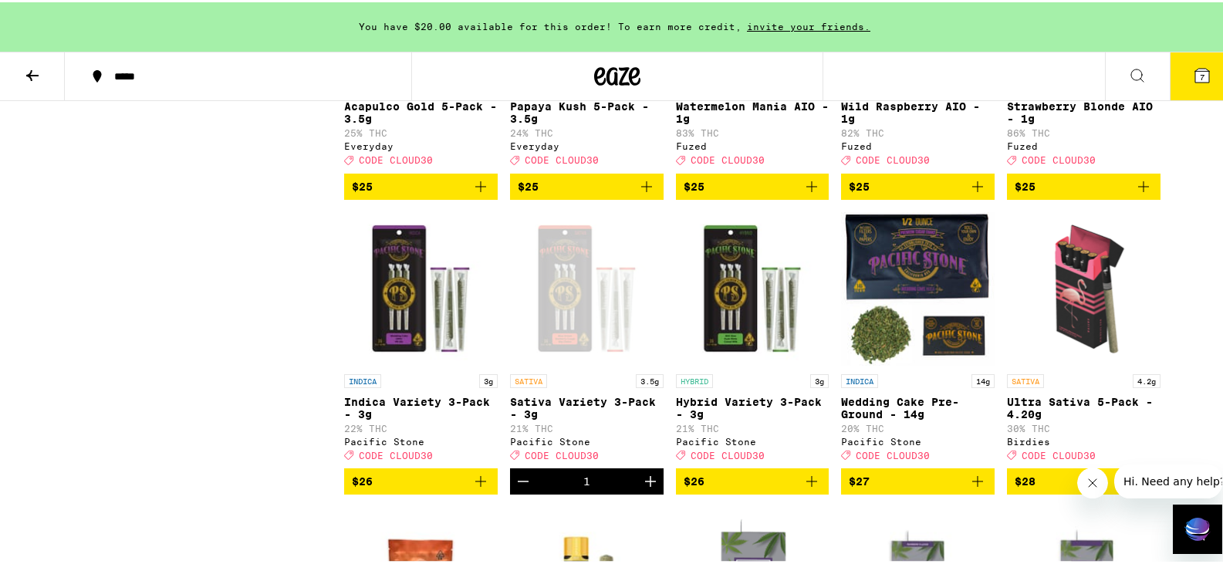
click at [1195, 76] on icon at bounding box center [1202, 73] width 14 height 14
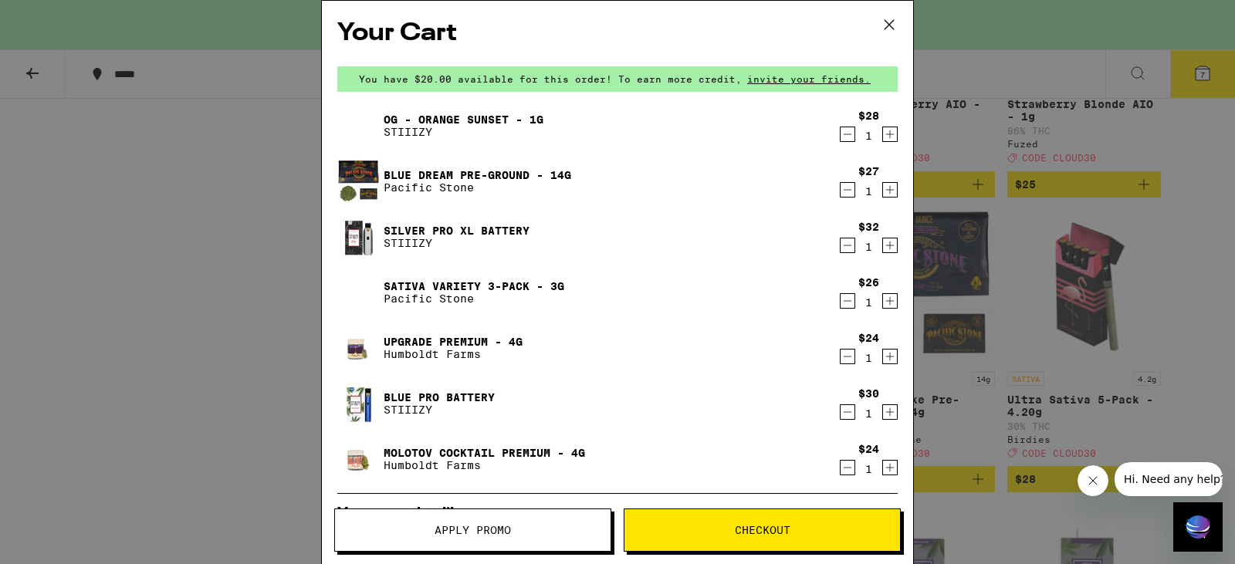
click at [843, 412] on icon "Decrement" at bounding box center [847, 412] width 8 height 0
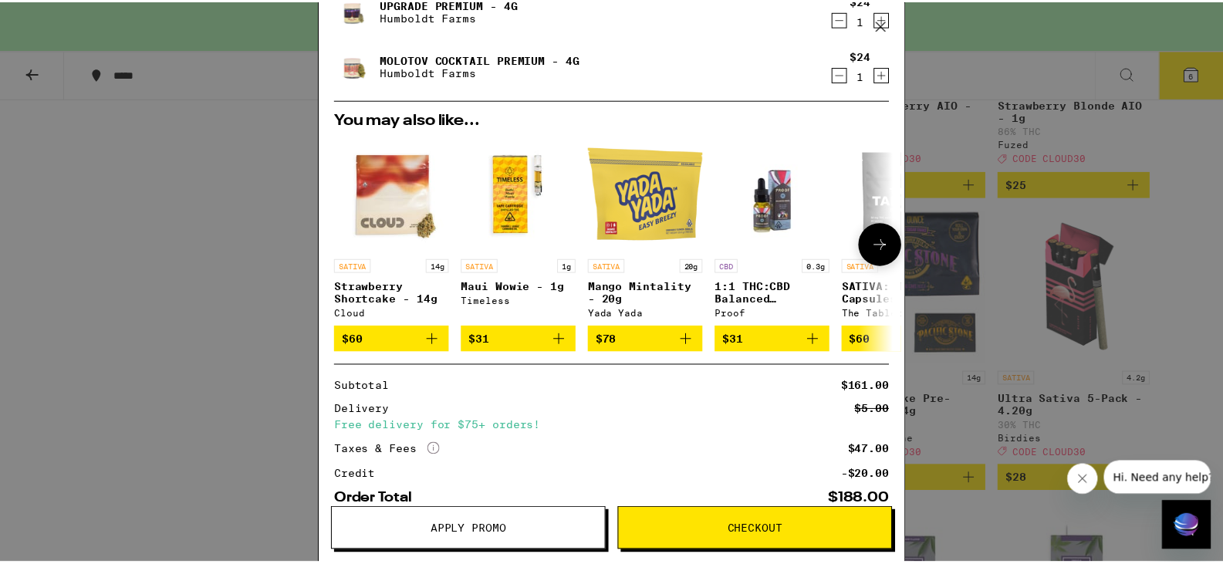
scroll to position [431, 0]
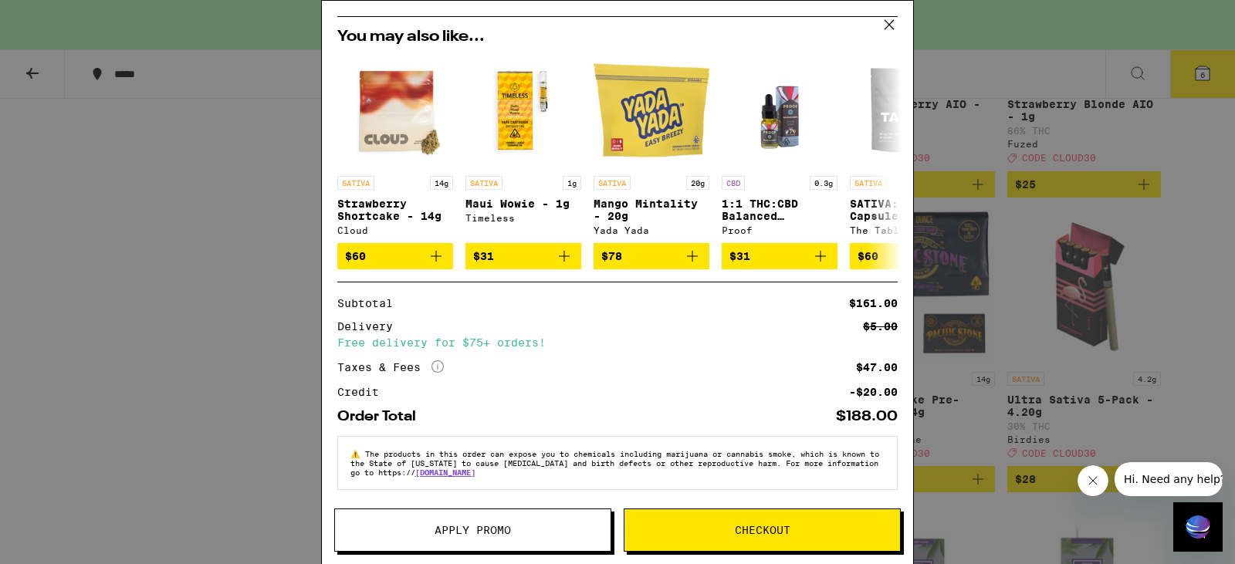
click at [495, 525] on span "Apply Promo" at bounding box center [472, 530] width 76 height 11
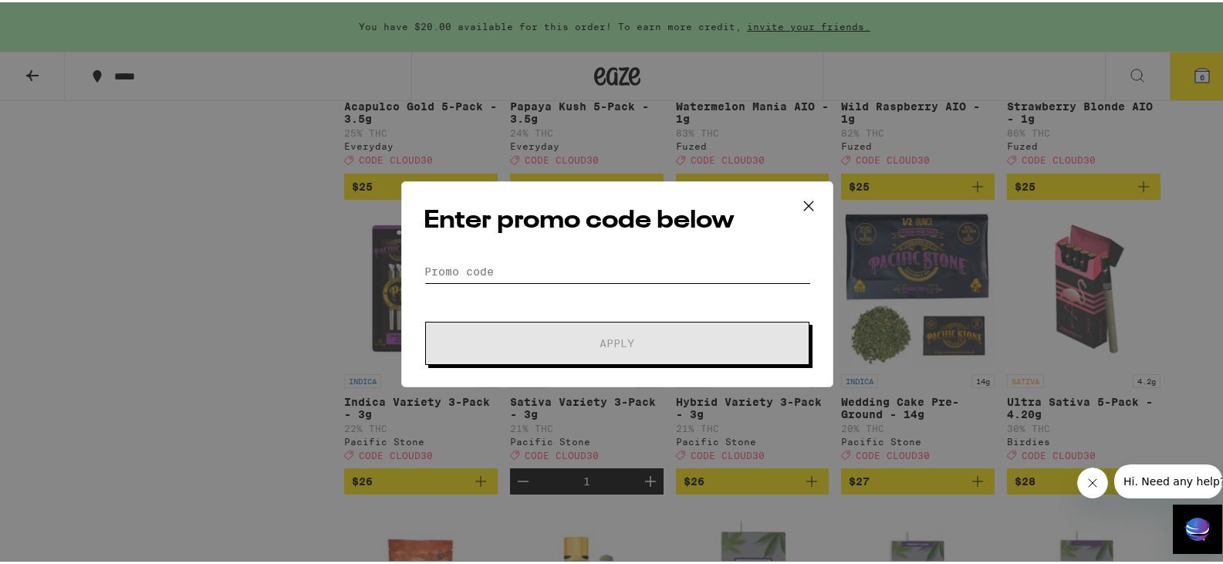
click at [573, 271] on input "Promo Code" at bounding box center [617, 269] width 387 height 23
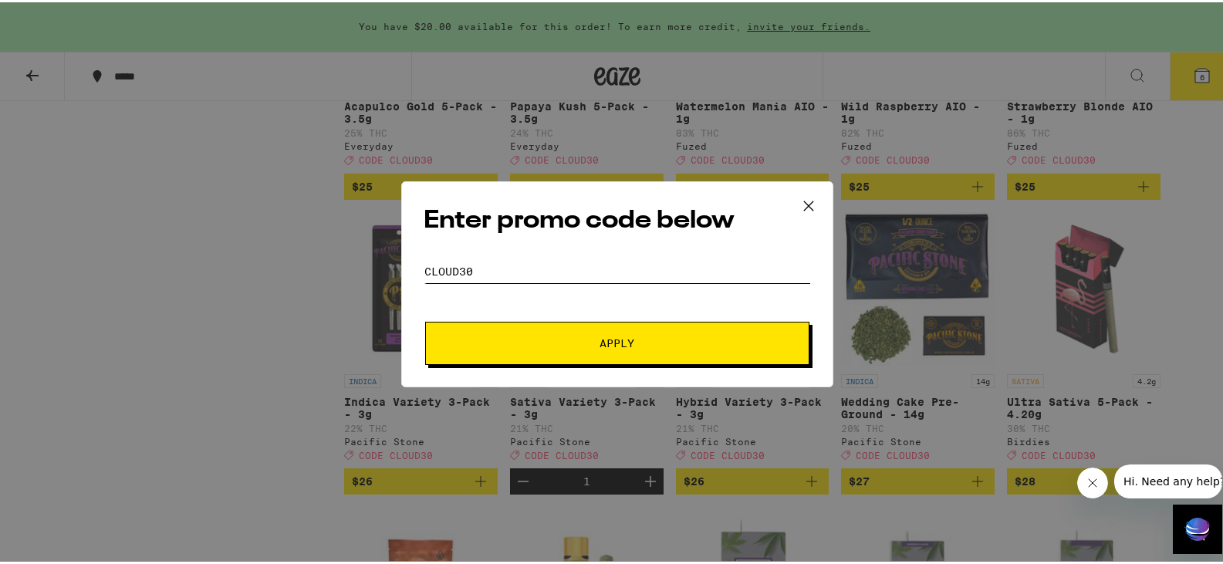
type input "cloud30"
click at [574, 340] on span "Apply" at bounding box center [617, 341] width 278 height 11
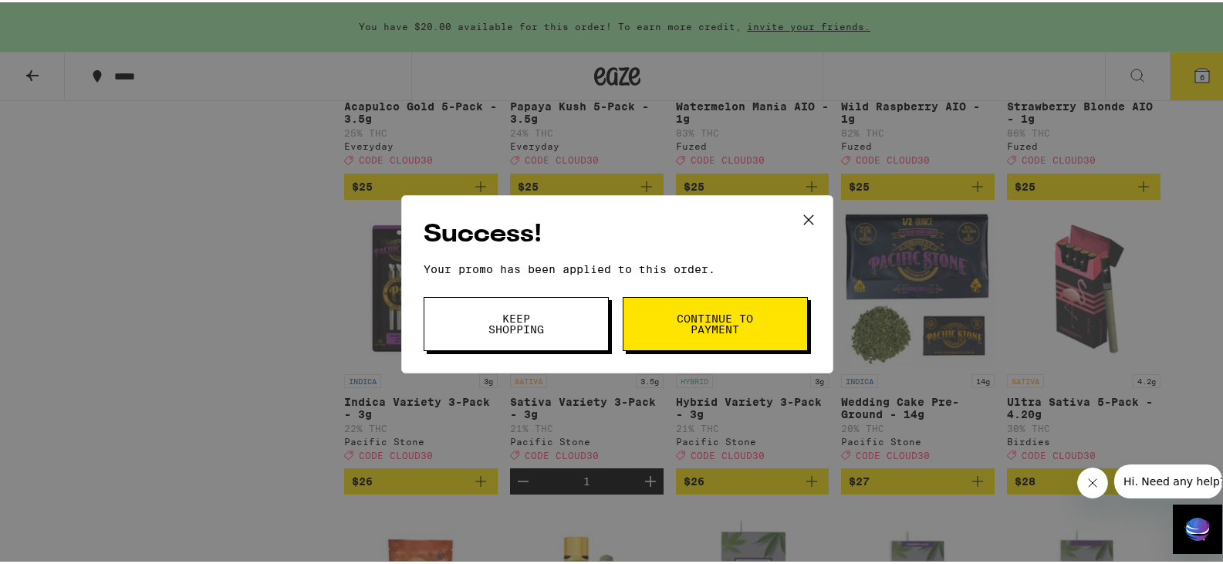
click at [699, 311] on span "Continue to payment" at bounding box center [715, 322] width 79 height 22
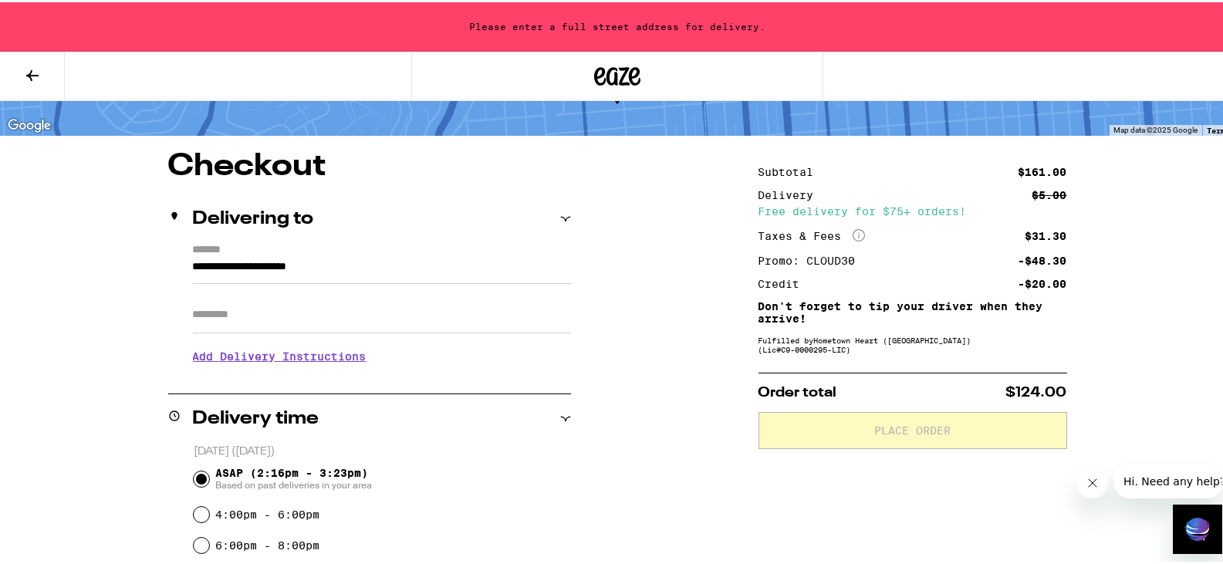
scroll to position [103, 0]
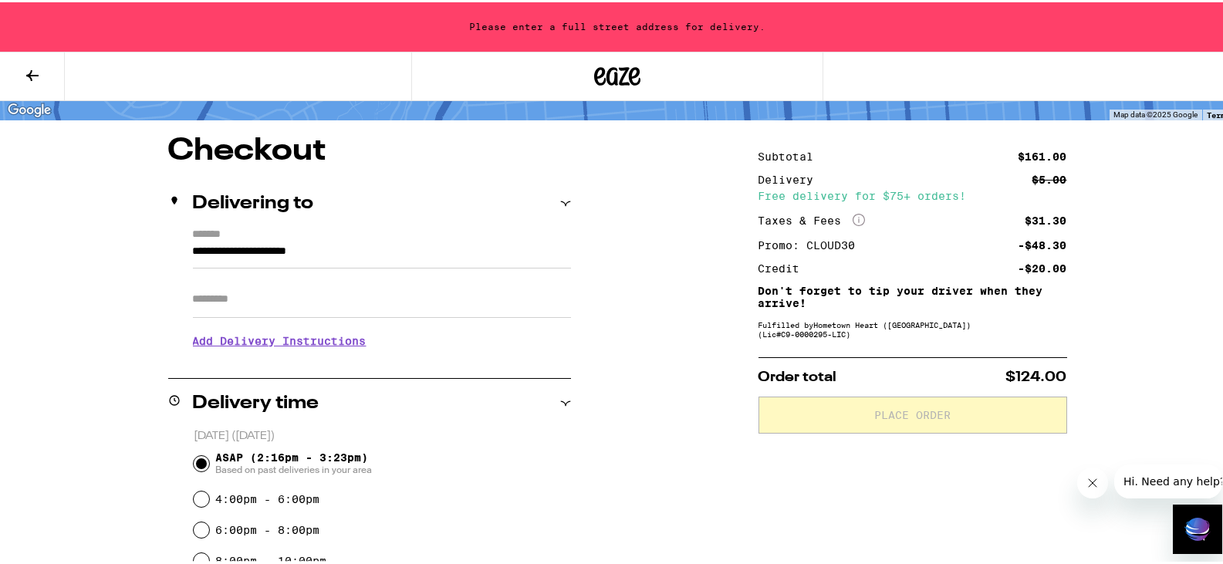
click at [421, 251] on input "**********" at bounding box center [382, 253] width 378 height 26
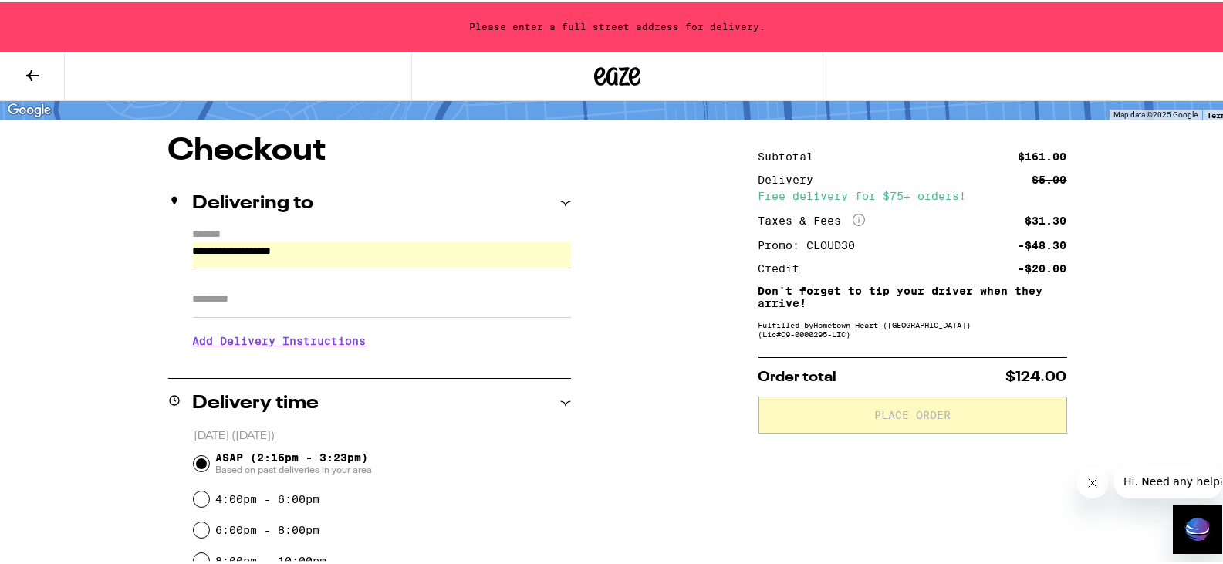
click at [474, 246] on input "**********" at bounding box center [382, 253] width 378 height 26
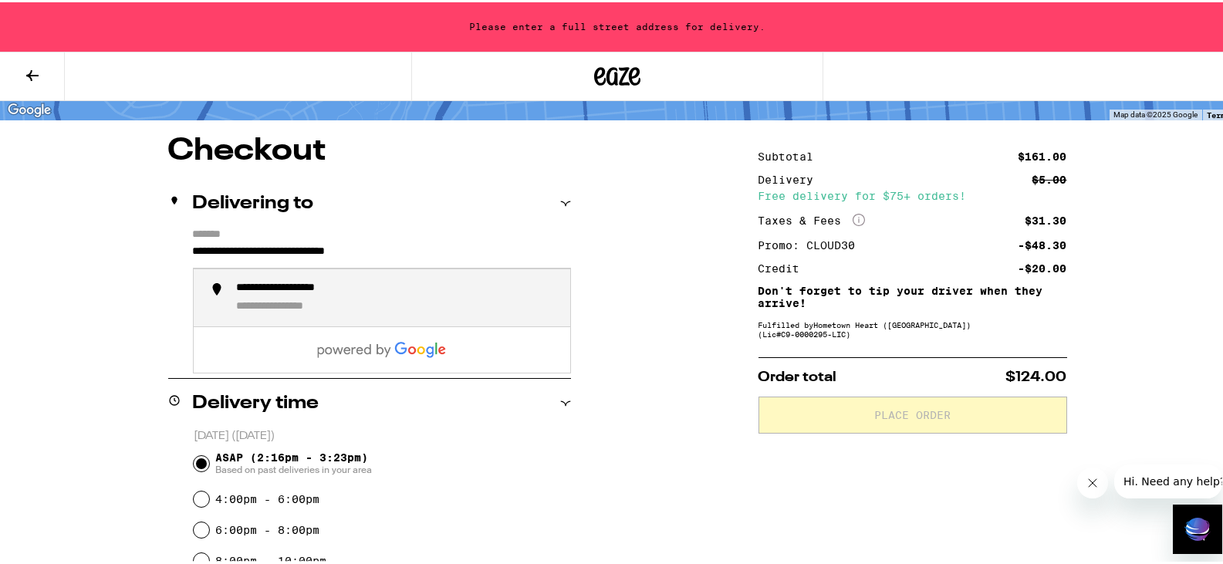
click at [370, 292] on div "**********" at bounding box center [307, 286] width 140 height 14
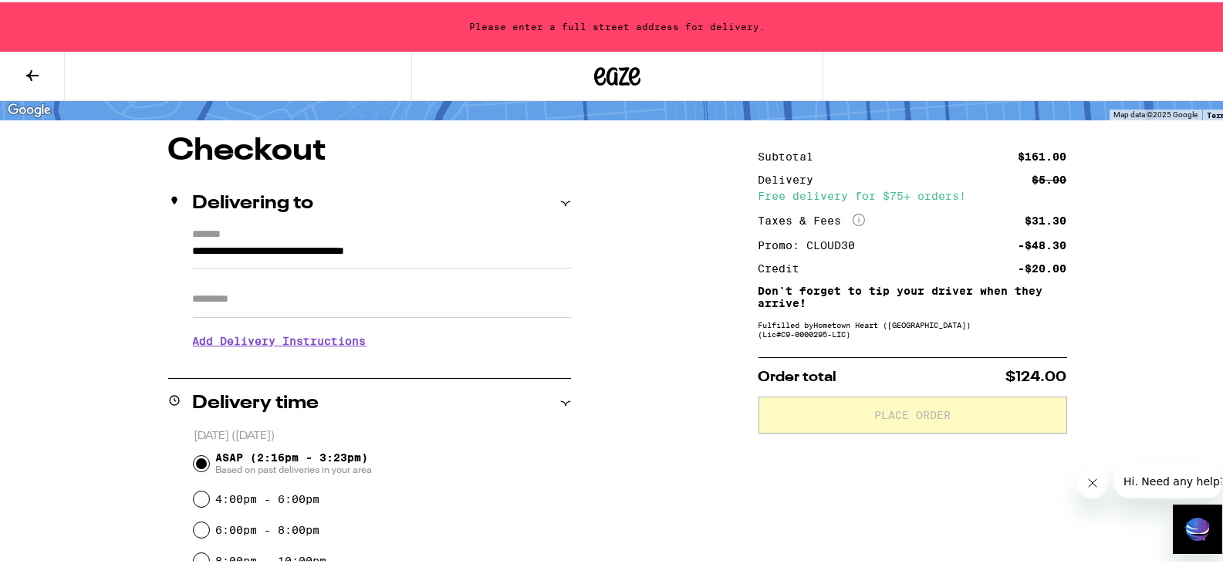
type input "**********"
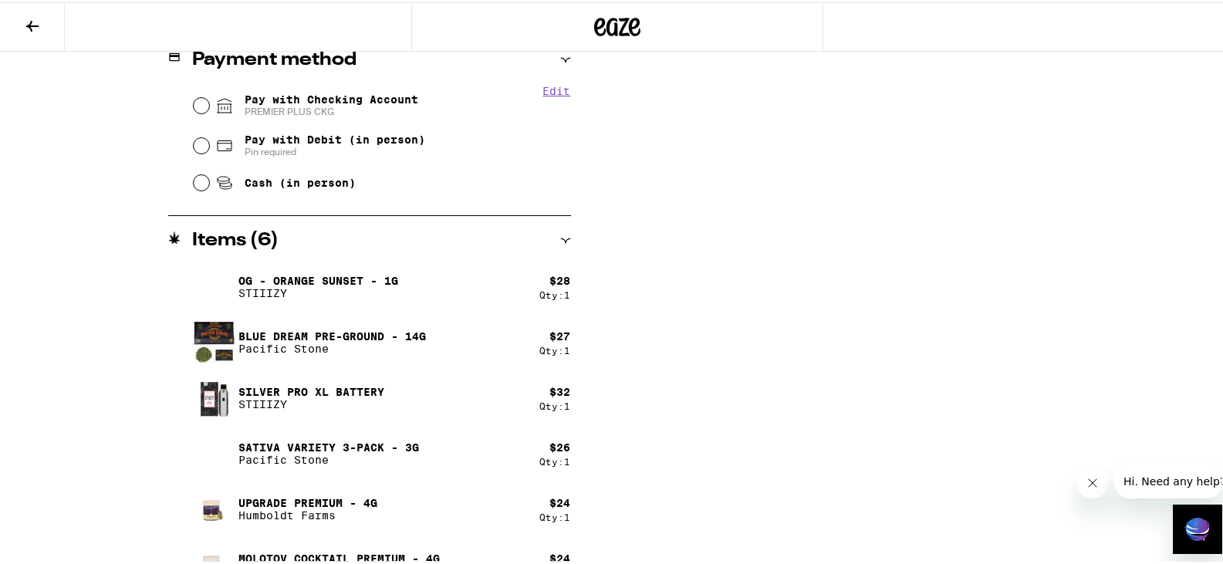
scroll to position [534, 0]
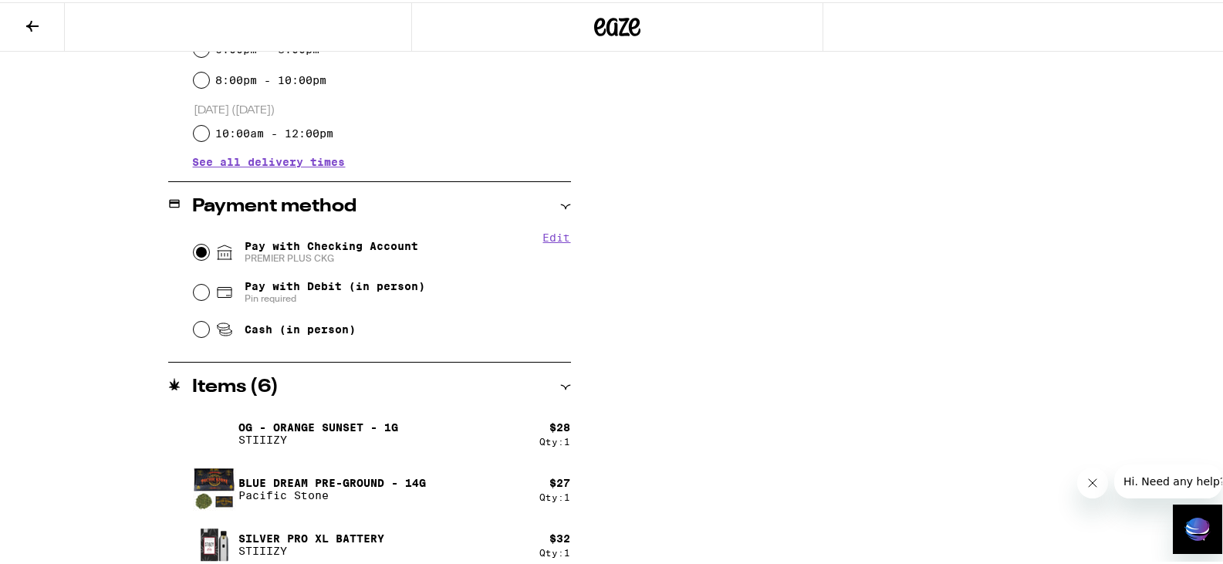
click at [194, 252] on input "Pay with Checking Account PREMIER PLUS CKG" at bounding box center [201, 249] width 15 height 15
radio input "true"
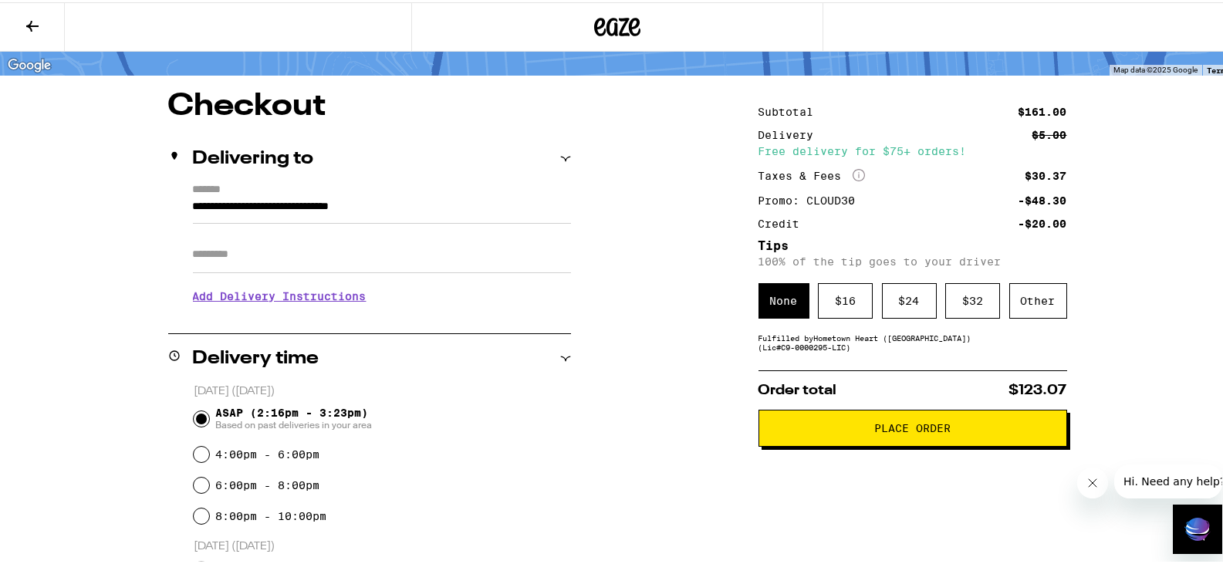
scroll to position [71, 0]
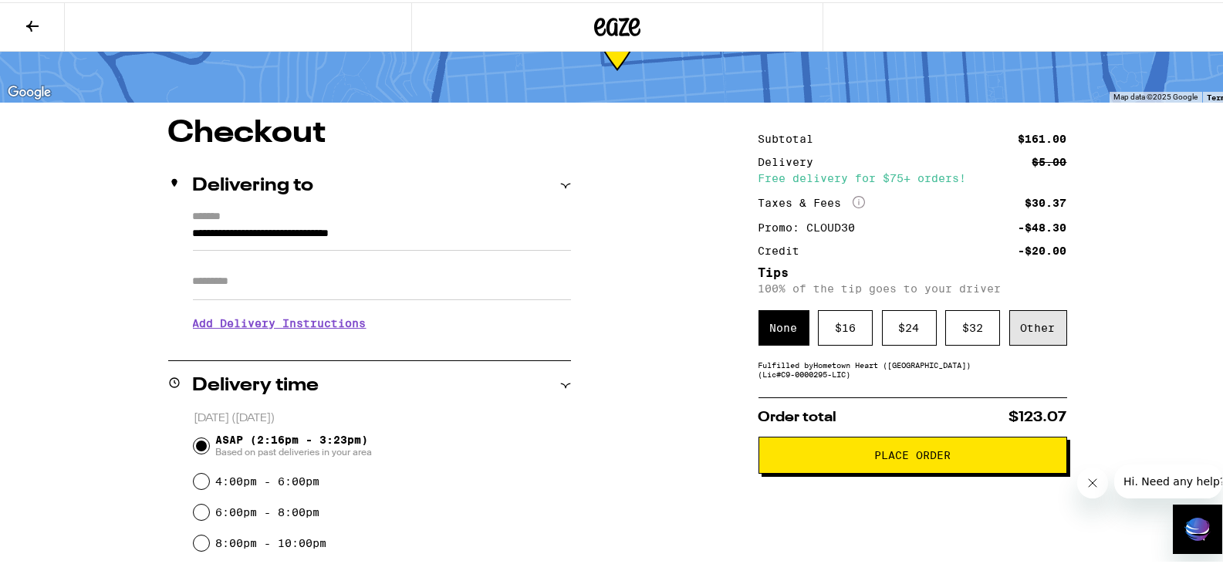
click at [1021, 323] on div "Other" at bounding box center [1038, 325] width 58 height 35
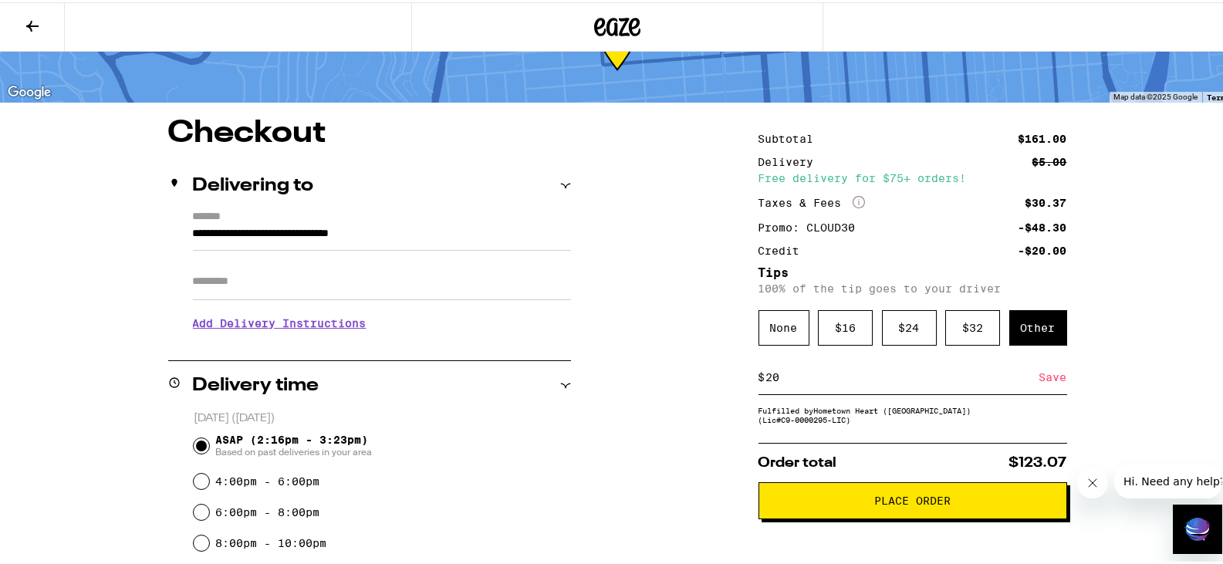
type input "20"
click at [1041, 379] on div "Save" at bounding box center [1053, 375] width 28 height 34
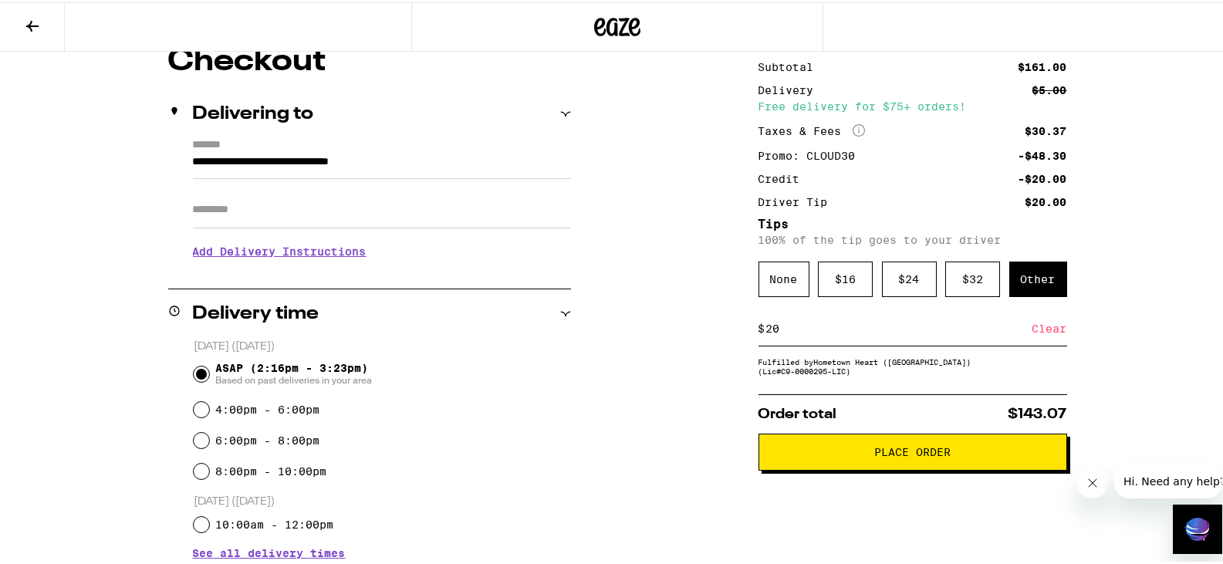
scroll to position [148, 0]
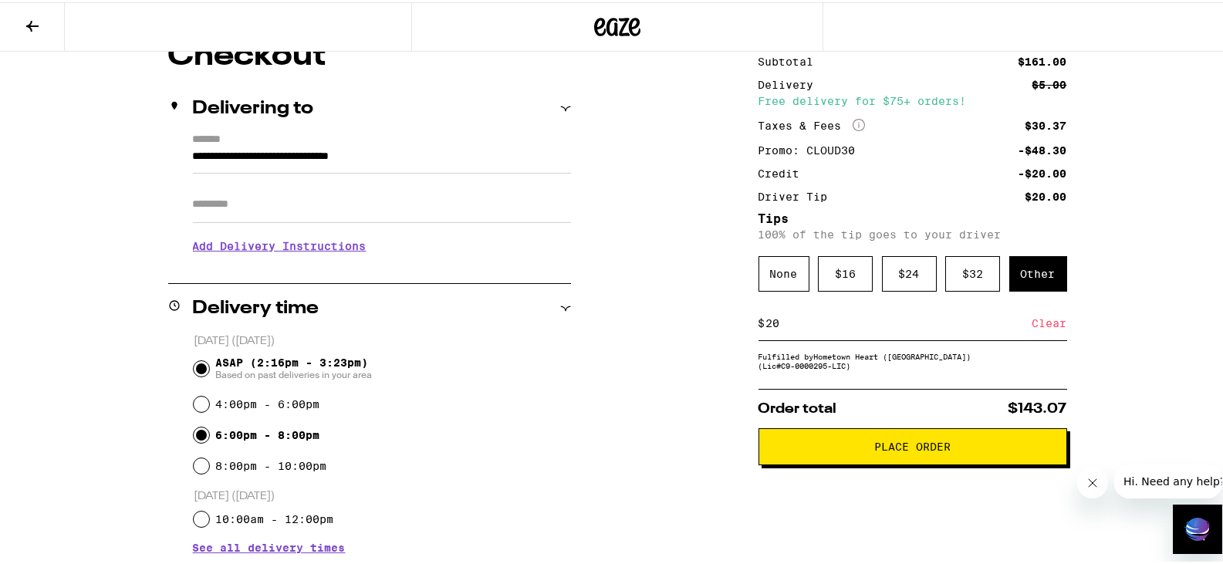
click at [195, 434] on input "6:00pm - 8:00pm" at bounding box center [201, 432] width 15 height 15
radio input "true"
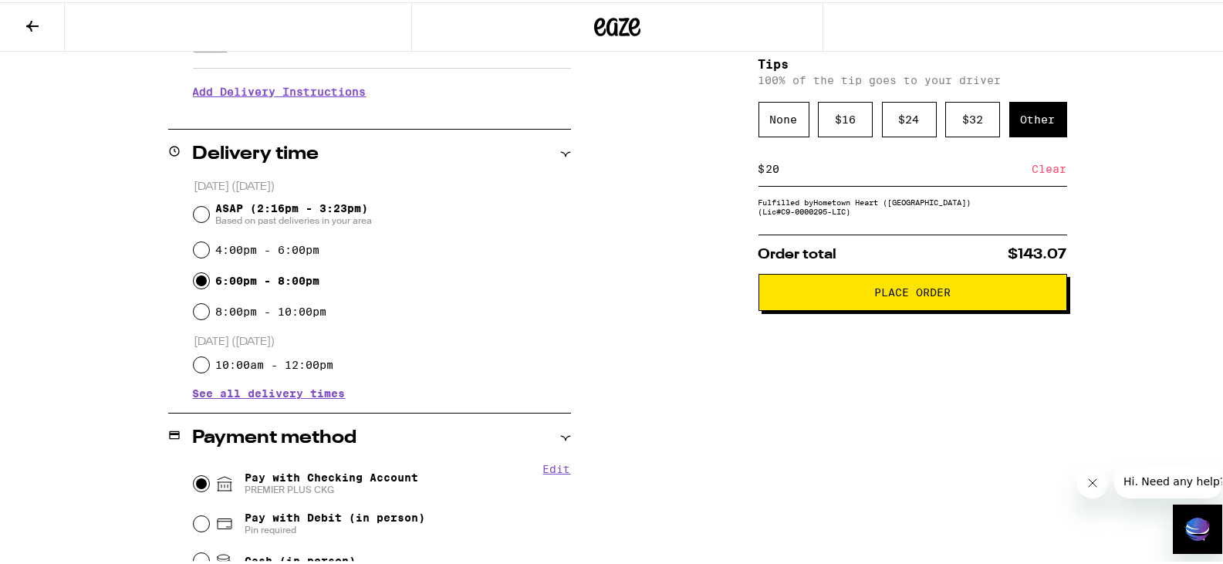
scroll to position [386, 0]
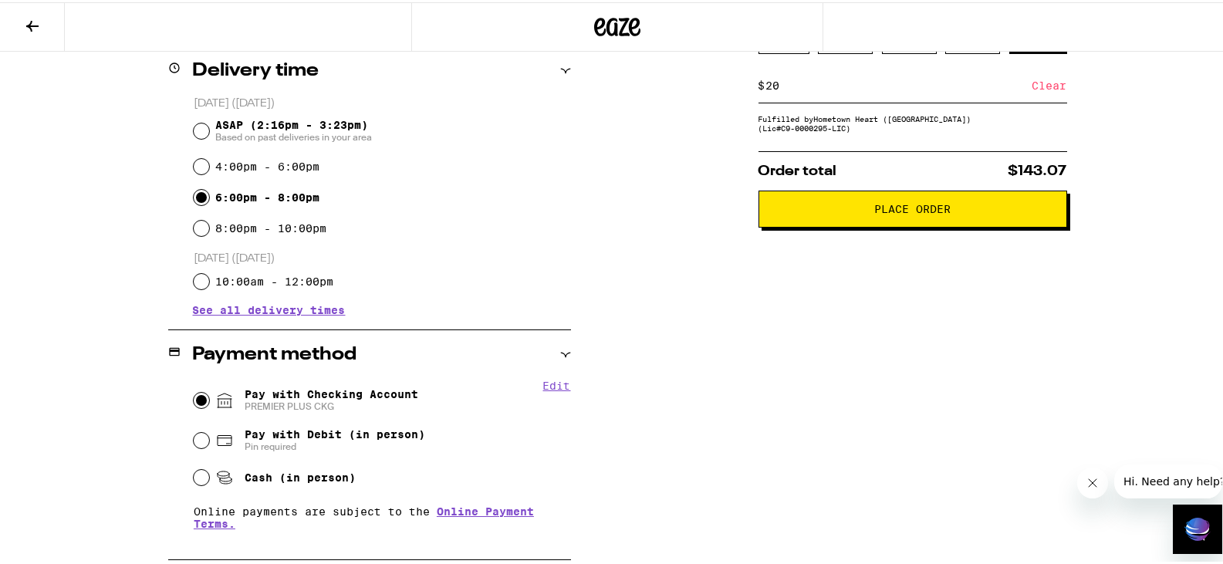
click at [804, 212] on span "Place Order" at bounding box center [913, 206] width 282 height 11
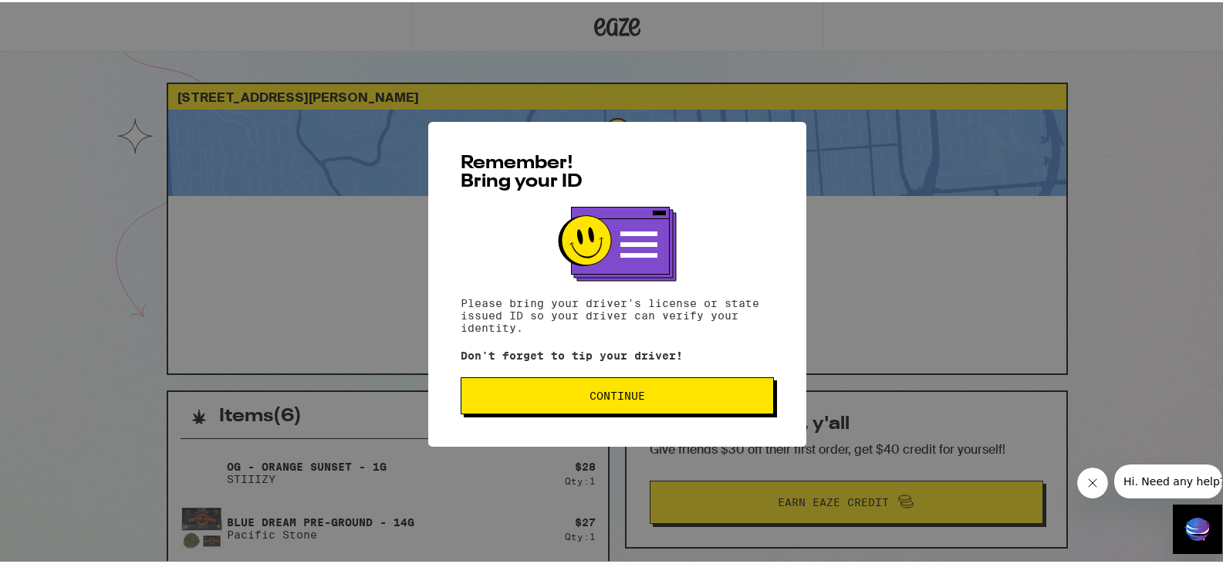
click at [543, 393] on span "Continue" at bounding box center [617, 393] width 287 height 11
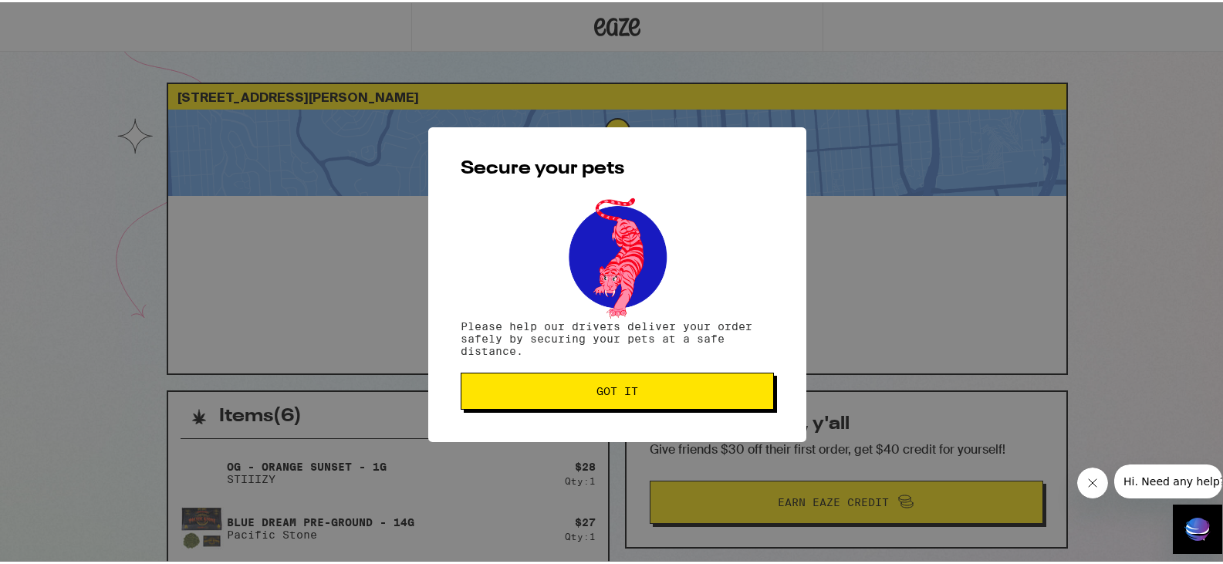
click at [452, 447] on div "Secure your pets Please help our drivers deliver your order safely by securing …" at bounding box center [617, 282] width 1235 height 564
